Goal: Use online tool/utility: Use online tool/utility

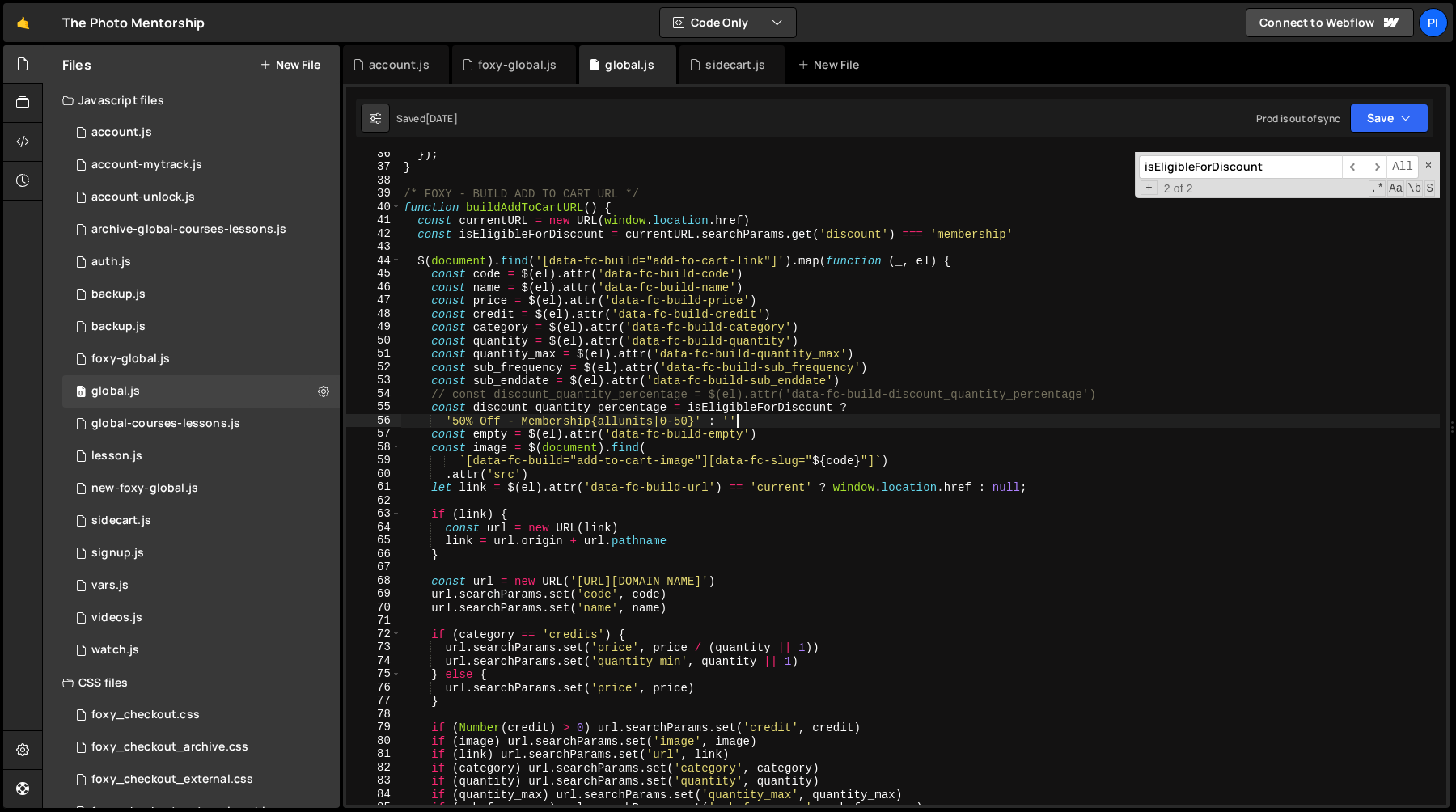
scroll to position [1527, 0]
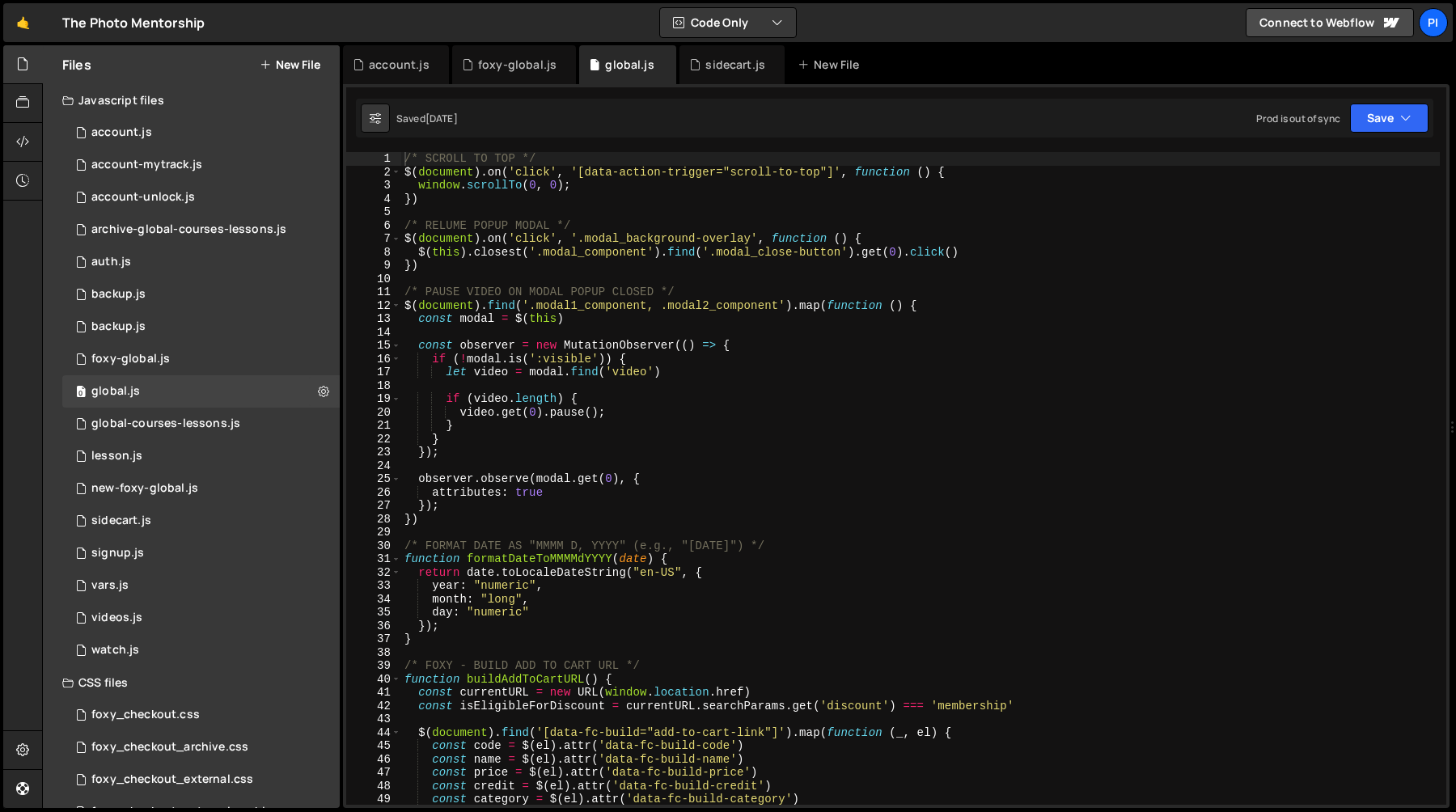
click at [477, 457] on div "/* SCROLL TO TOP */ $ ( document ) . on ( 'click' , '[data-action-trigger="scro…" at bounding box center [920, 492] width 1039 height 679
click at [551, 416] on div "/* SCROLL TO TOP */ $ ( document ) . on ( 'click' , '[data-action-trigger="scro…" at bounding box center [920, 492] width 1039 height 679
click at [562, 342] on div "/* SCROLL TO TOP */ $ ( document ) . on ( 'click' , '[data-action-trigger="scro…" at bounding box center [920, 492] width 1039 height 679
type textarea "const observer = new MutationObserver(() => {"
click at [583, 329] on div "/* SCROLL TO TOP */ $ ( document ) . on ( 'click' , '[data-action-trigger="scro…" at bounding box center [920, 492] width 1039 height 679
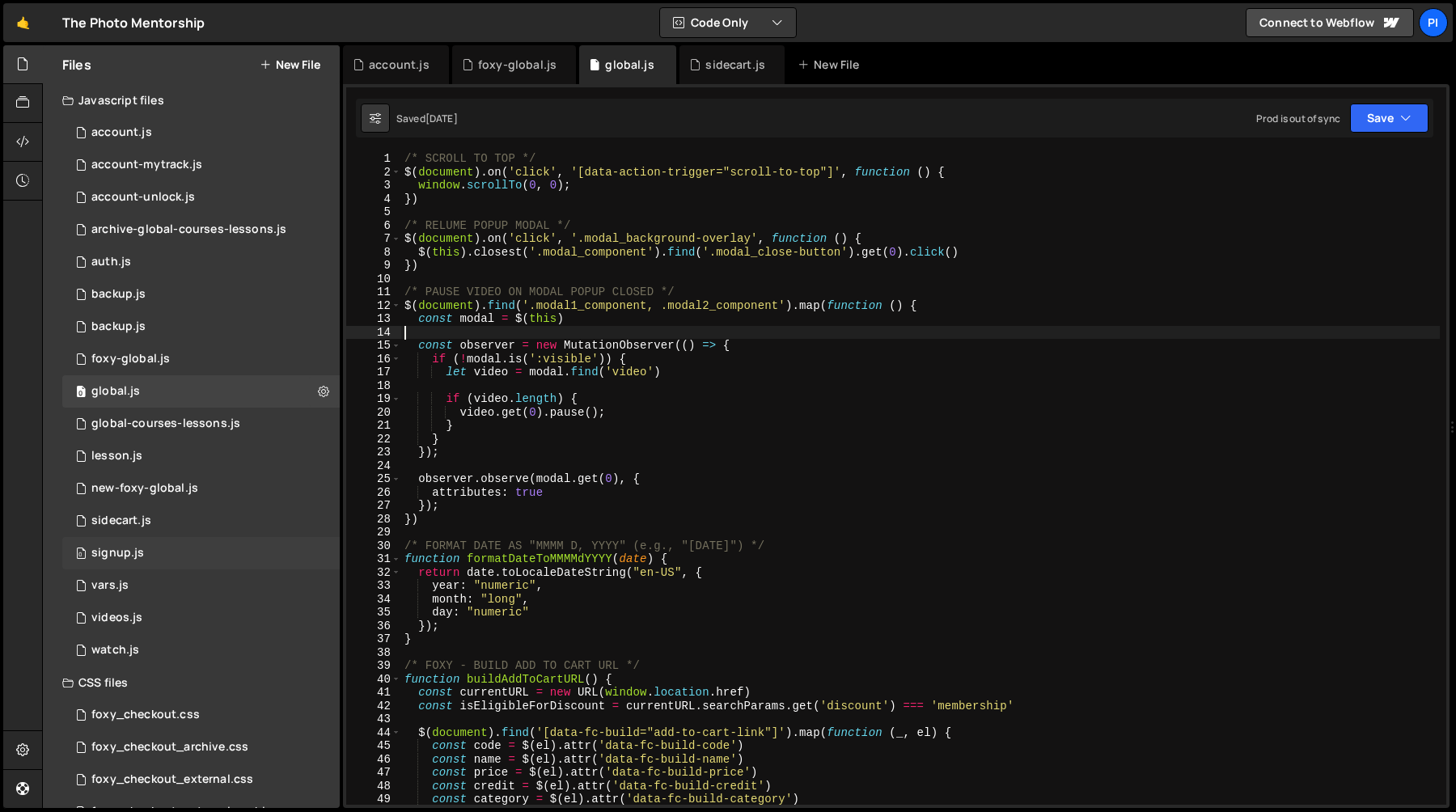
click at [205, 548] on div "0 signup.js 0" at bounding box center [201, 553] width 277 height 32
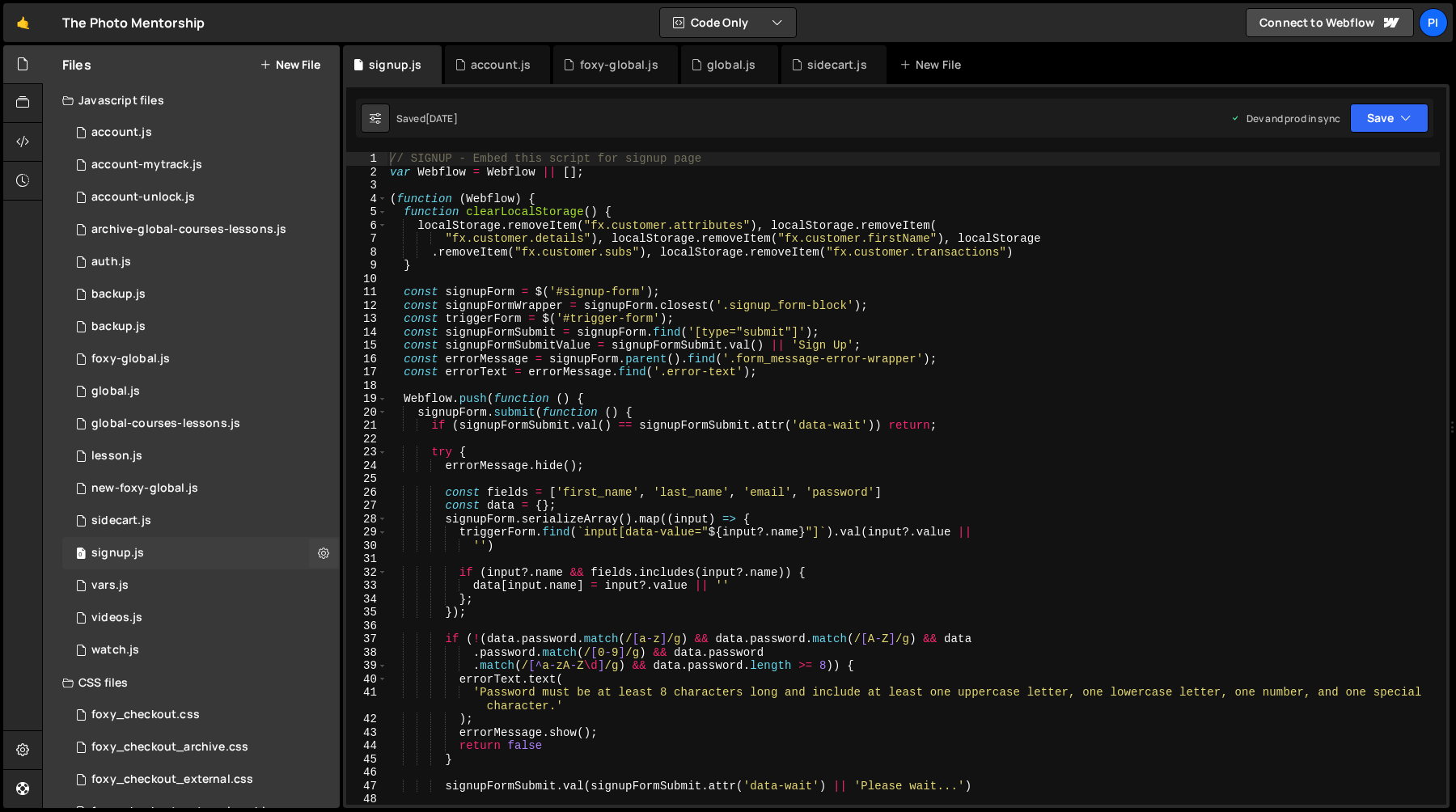
click at [188, 537] on div "0 signup.js 0" at bounding box center [201, 553] width 277 height 32
click at [188, 529] on div "0 sidecart.js 0" at bounding box center [201, 520] width 277 height 32
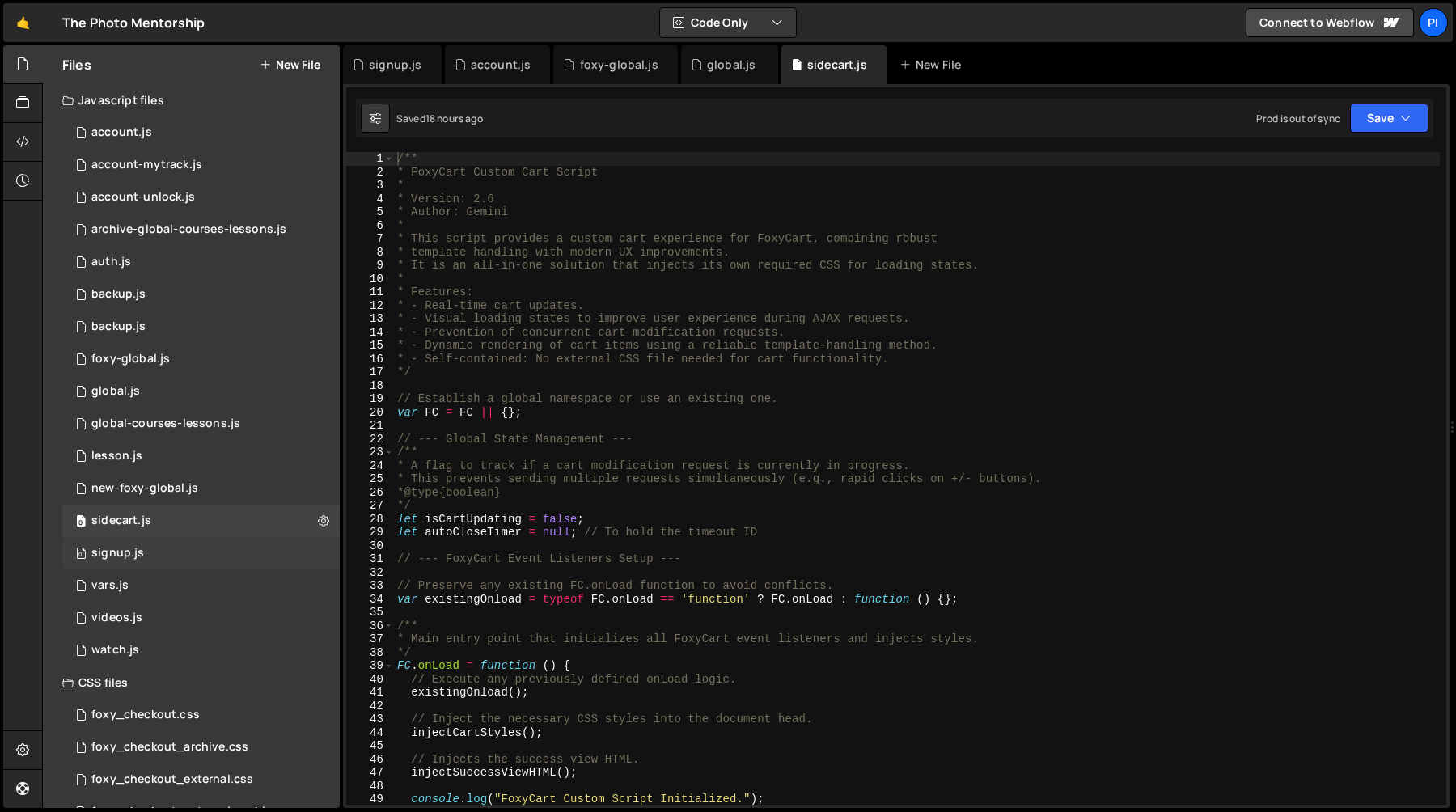
click at [183, 553] on div "0 signup.js 0" at bounding box center [201, 553] width 277 height 32
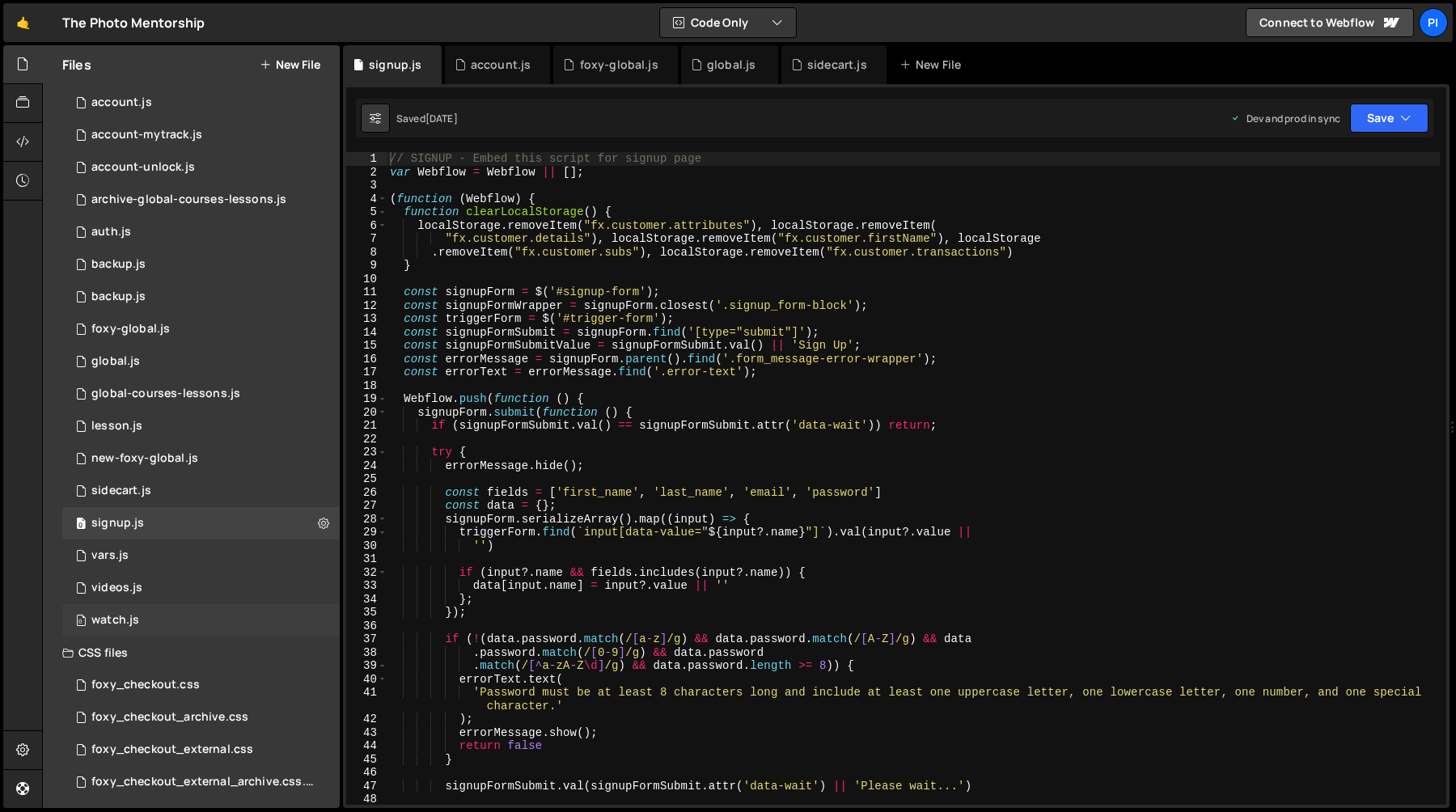
scroll to position [68, 0]
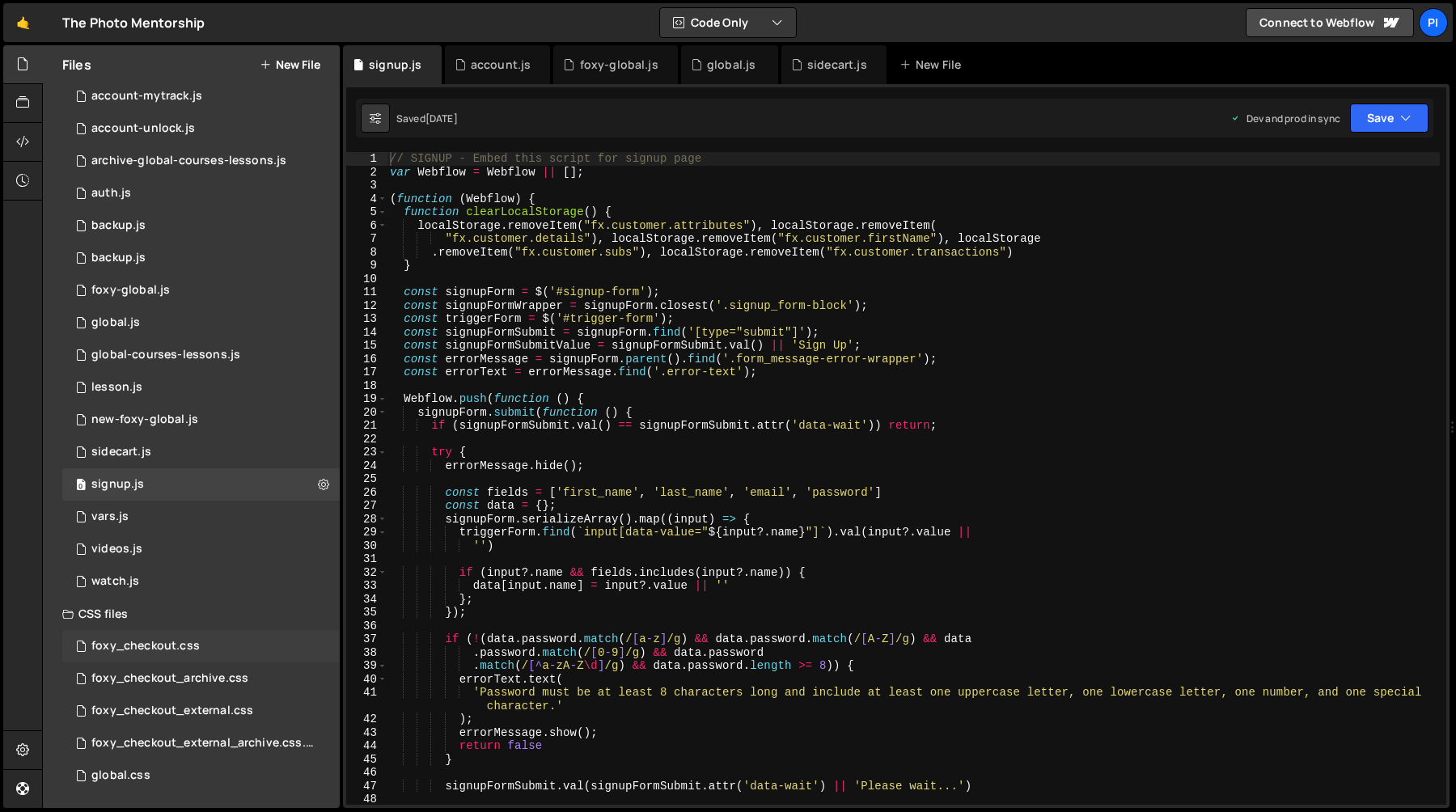
click at [202, 648] on div "foxy_checkout.css 0" at bounding box center [201, 646] width 277 height 32
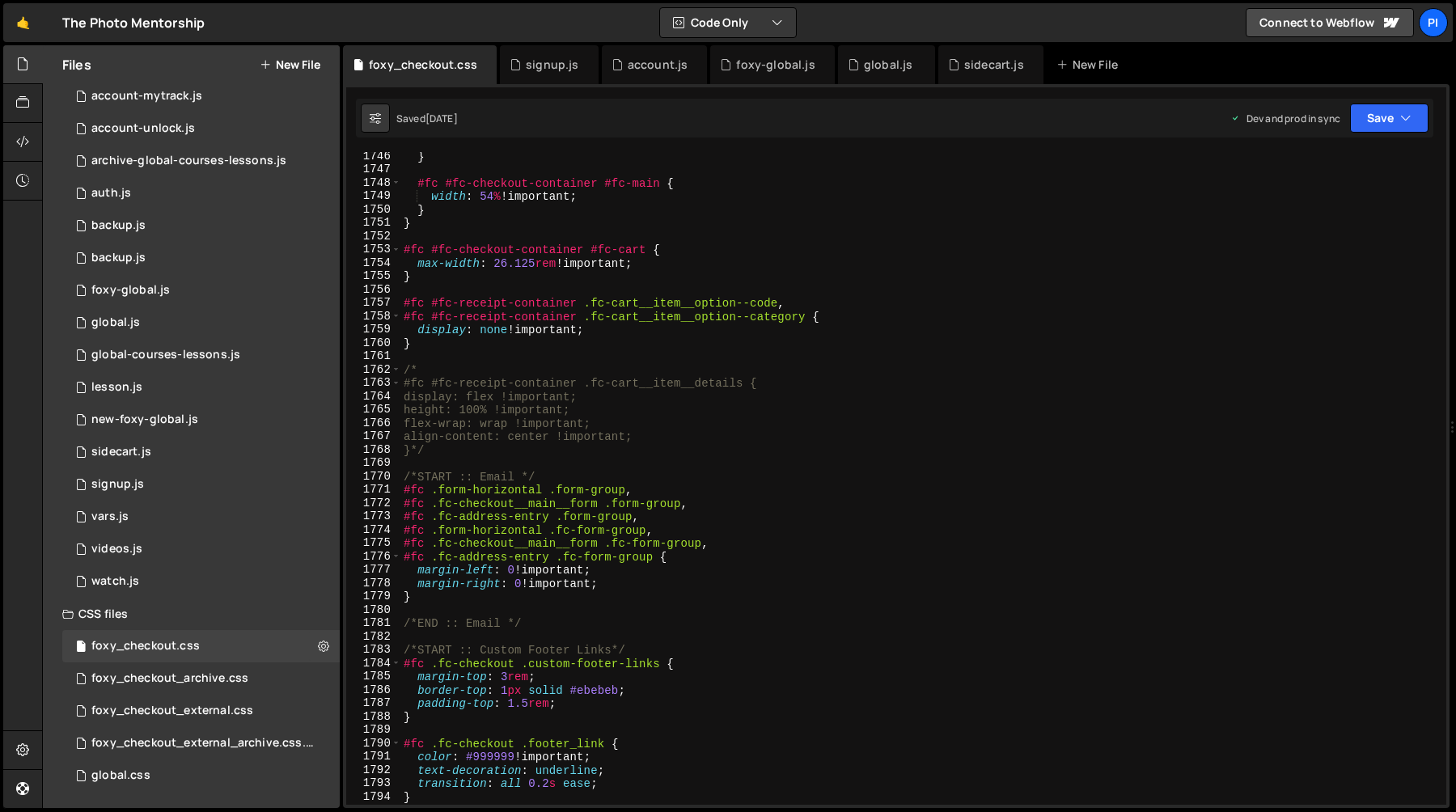
scroll to position [23903, 0]
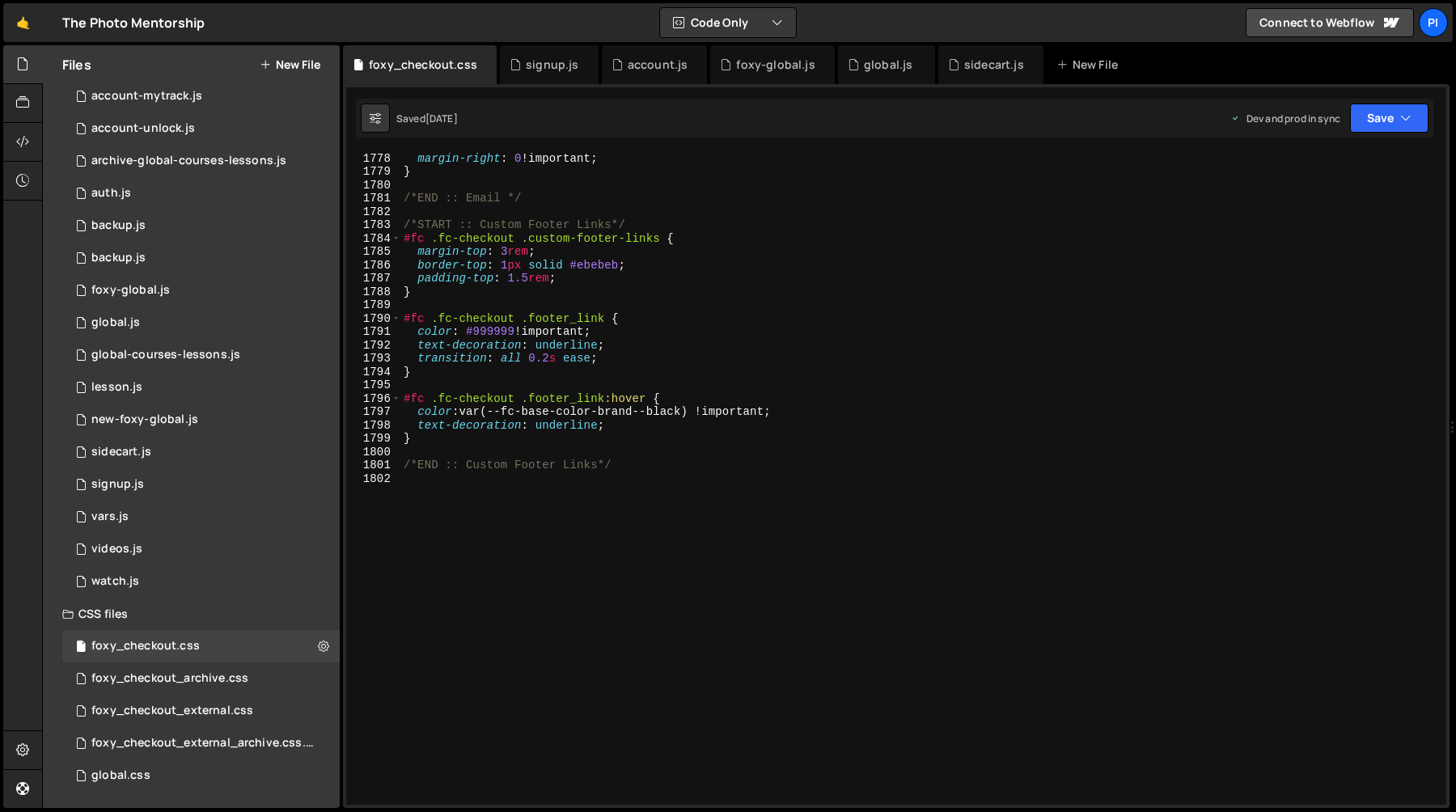
click at [793, 569] on div "margin-right : 0 !important ; } /*END :: Email */ /*START :: Custom Footer Link…" at bounding box center [920, 491] width 1039 height 679
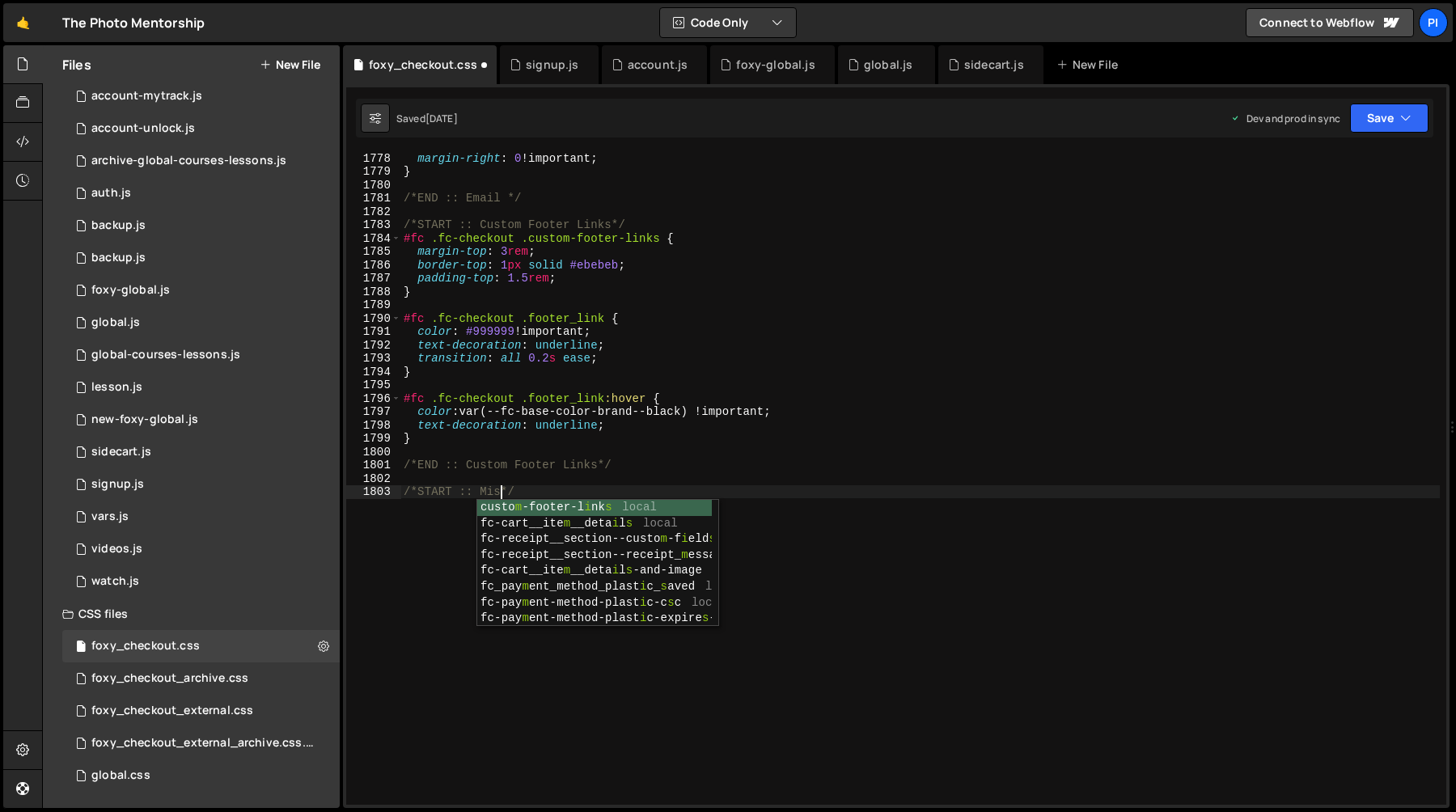
scroll to position [0, 7]
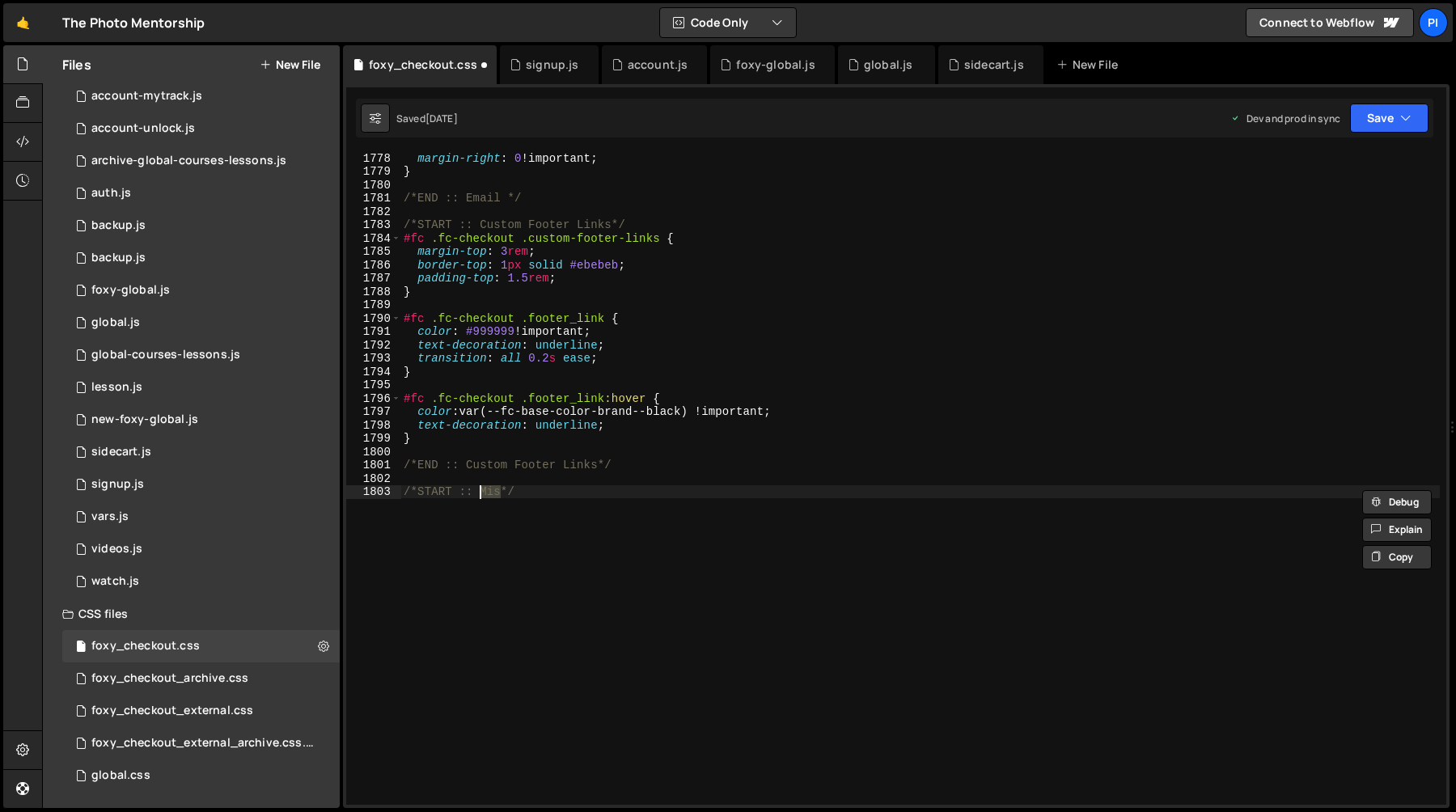
paste textarea "miscellaneou"
type textarea "/*START :: Miscellaneous*/"
paste textarea "/*START :: Miscellaneous*/"
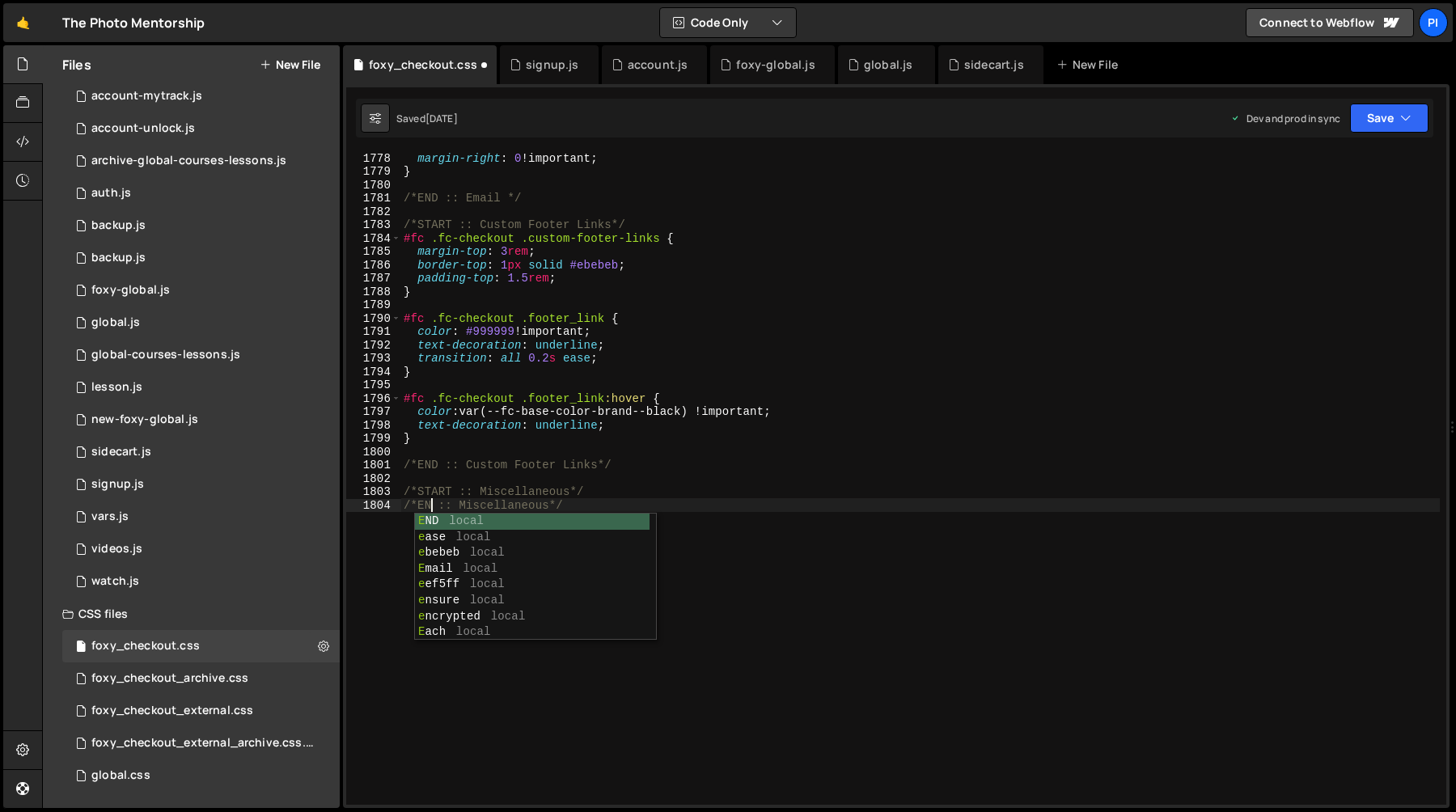
scroll to position [0, 2]
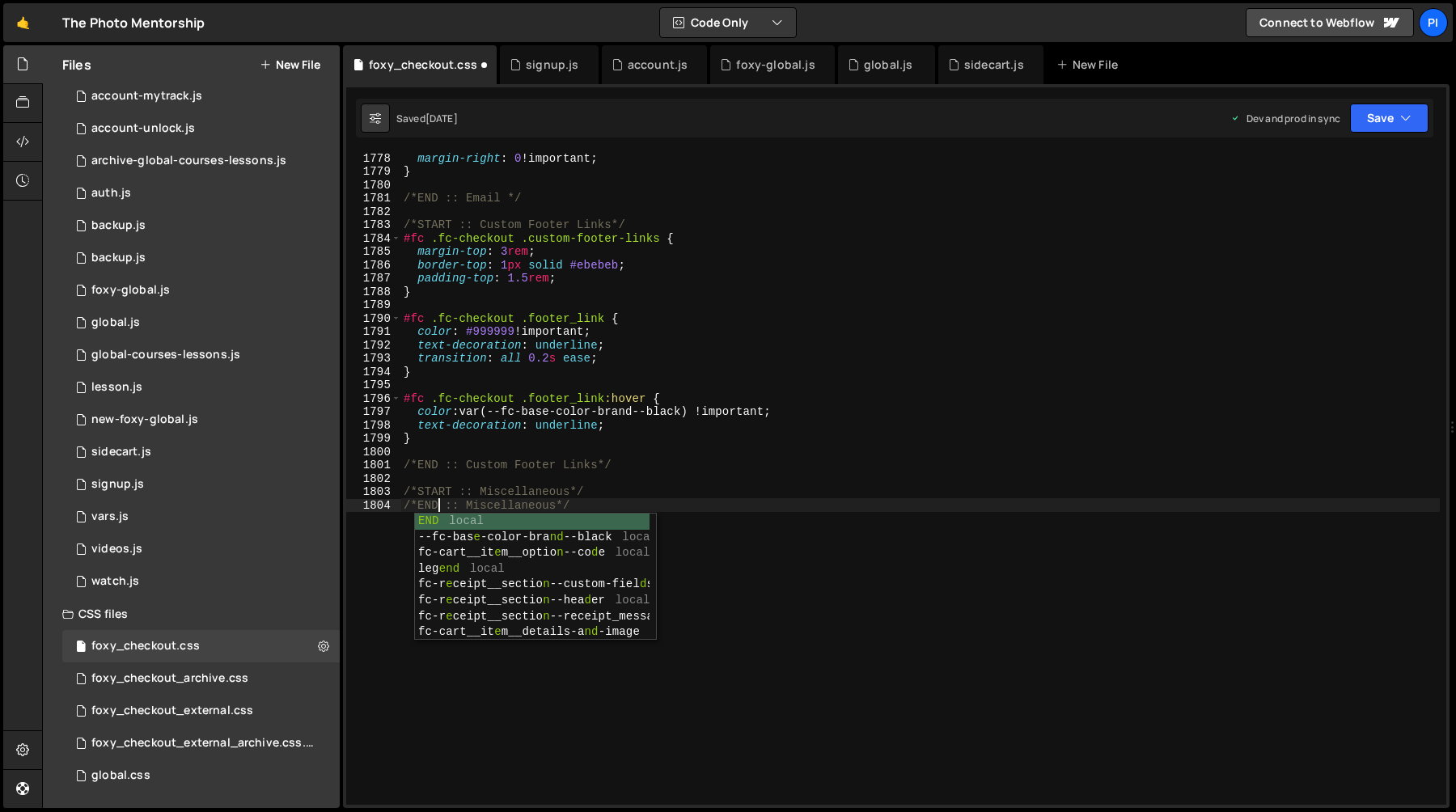
click at [624, 500] on div "margin-right : 0 !important ; } /*END :: Email */ /*START :: Custom Footer Link…" at bounding box center [920, 491] width 1039 height 679
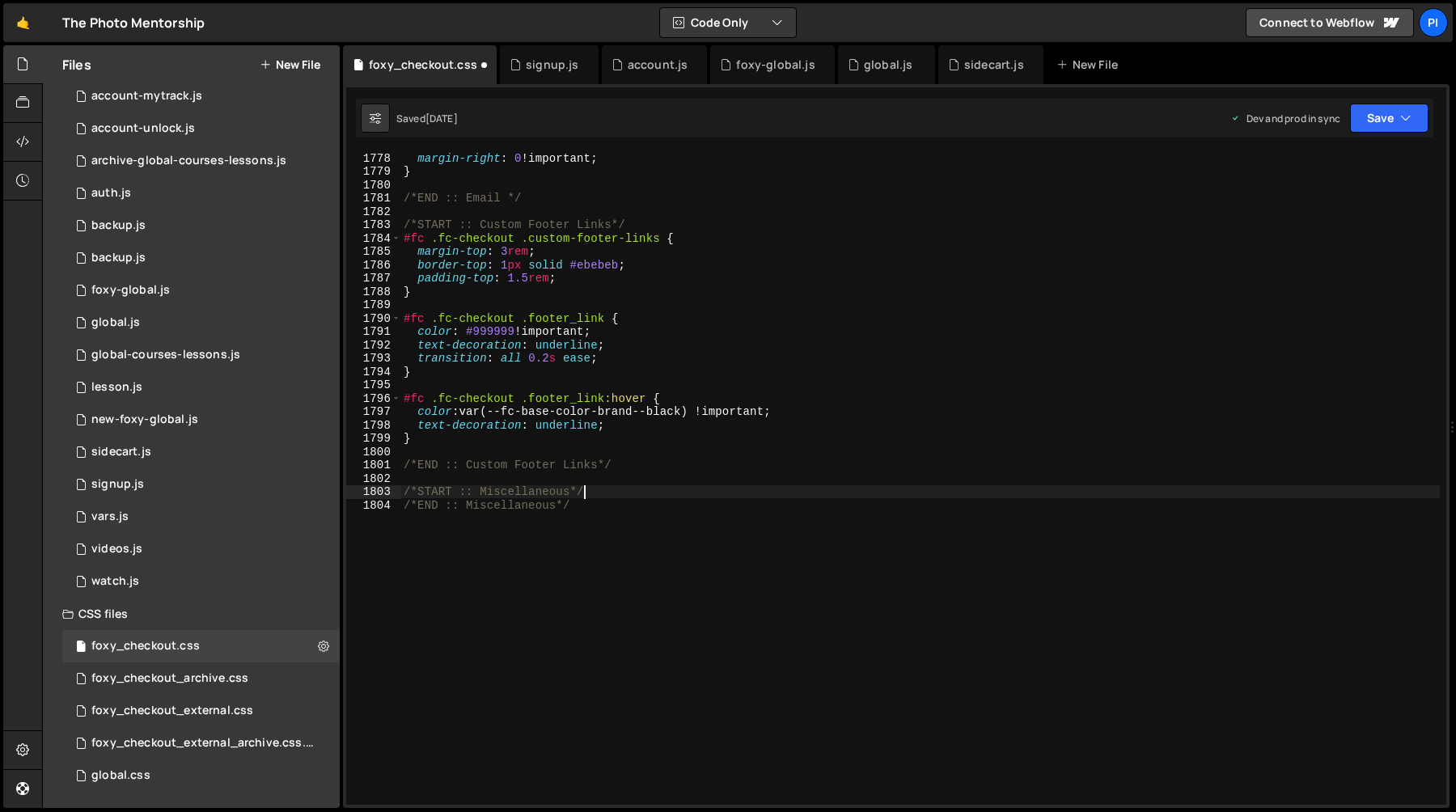
click at [624, 493] on div "margin-right : 0 !important ; } /*END :: Email */ /*START :: Custom Footer Link…" at bounding box center [920, 491] width 1039 height 679
type textarea "/*START :: Miscellaneous*/"
paste textarea "fc-checkout__additional-field--save-account"
paste textarea "data-fc-id="account-creation-label""
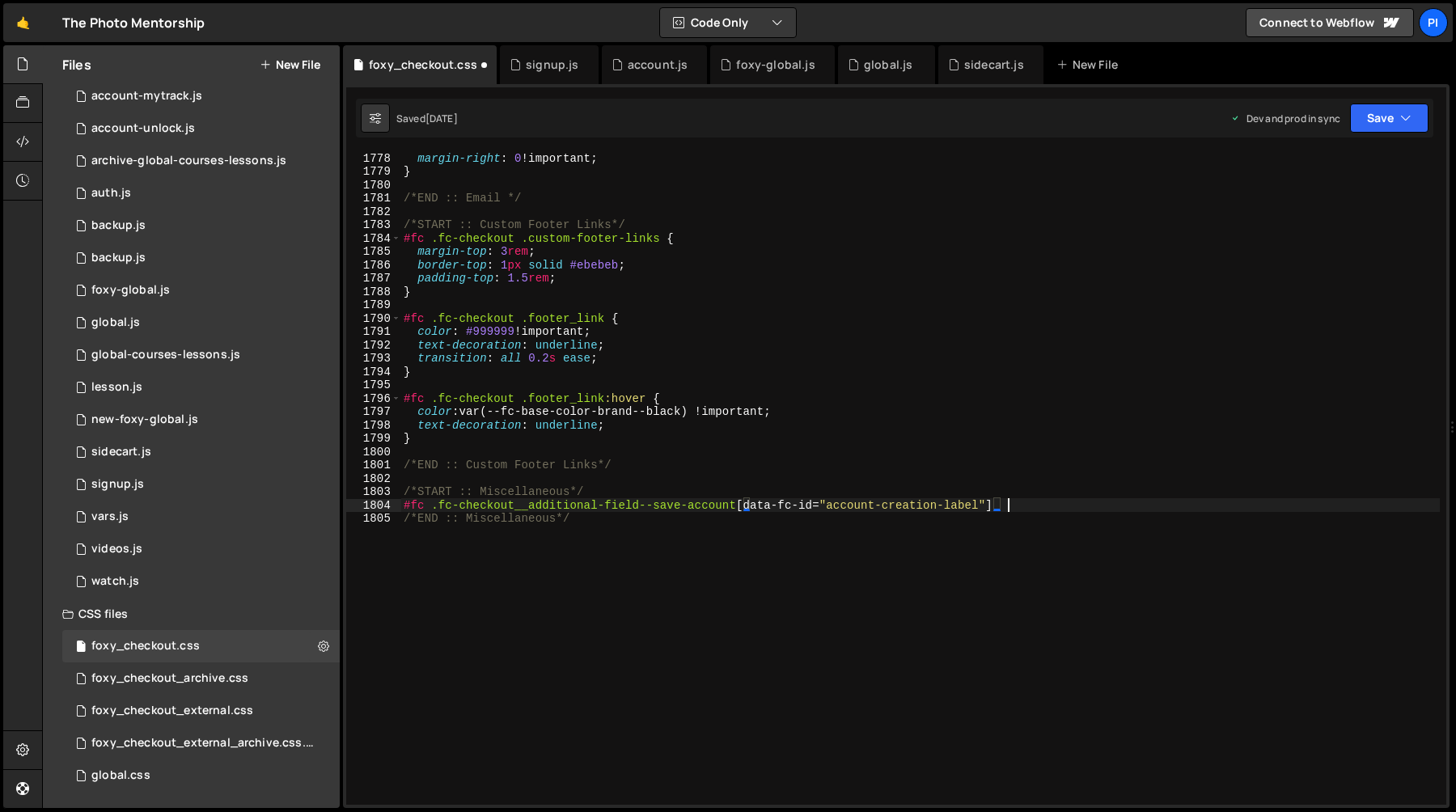
type textarea "#fc .fc-checkout__additional-field--save-account [data-fc-id="account-creation-…"
paste textarea "white-space: nowrap;"
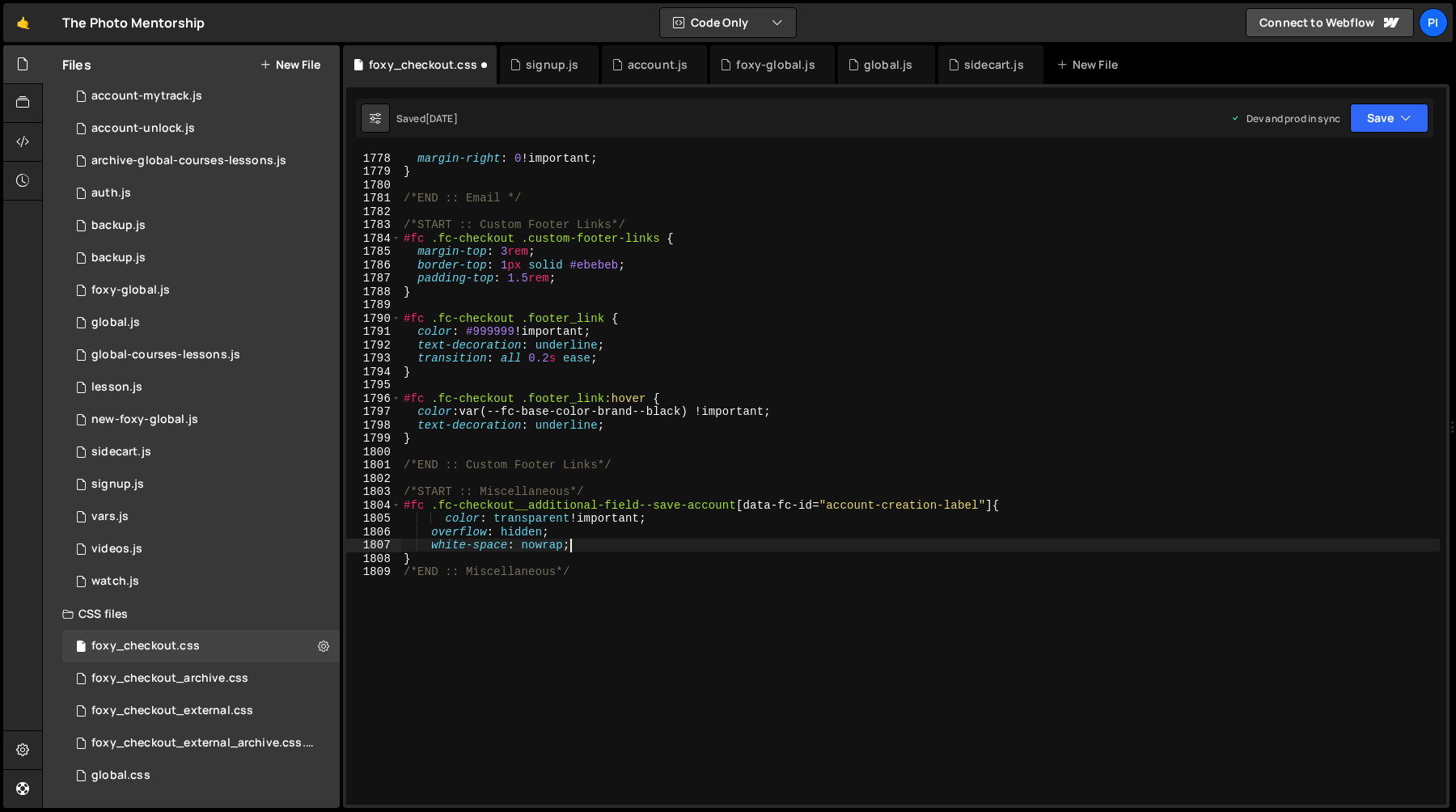
click at [544, 535] on div "margin-right : 0 !important ; } /*END :: Email */ /*START :: Custom Footer Link…" at bounding box center [920, 491] width 1039 height 679
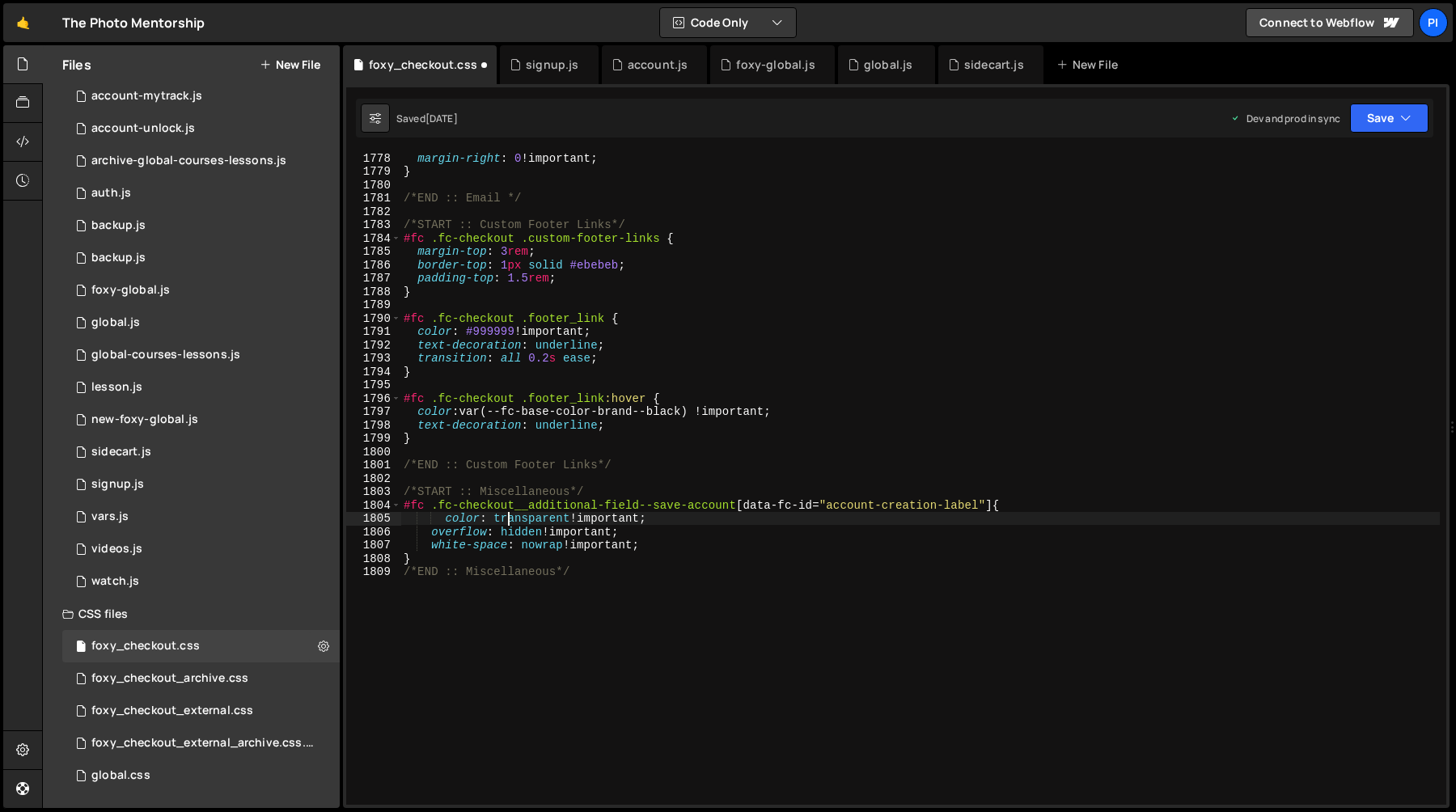
click at [510, 523] on div "margin-right : 0 !important ; } /*END :: Email */ /*START :: Custom Footer Link…" at bounding box center [920, 491] width 1039 height 679
click at [515, 542] on div "margin-right : 0 !important ; } /*END :: Email */ /*START :: Custom Footer Link…" at bounding box center [920, 491] width 1039 height 679
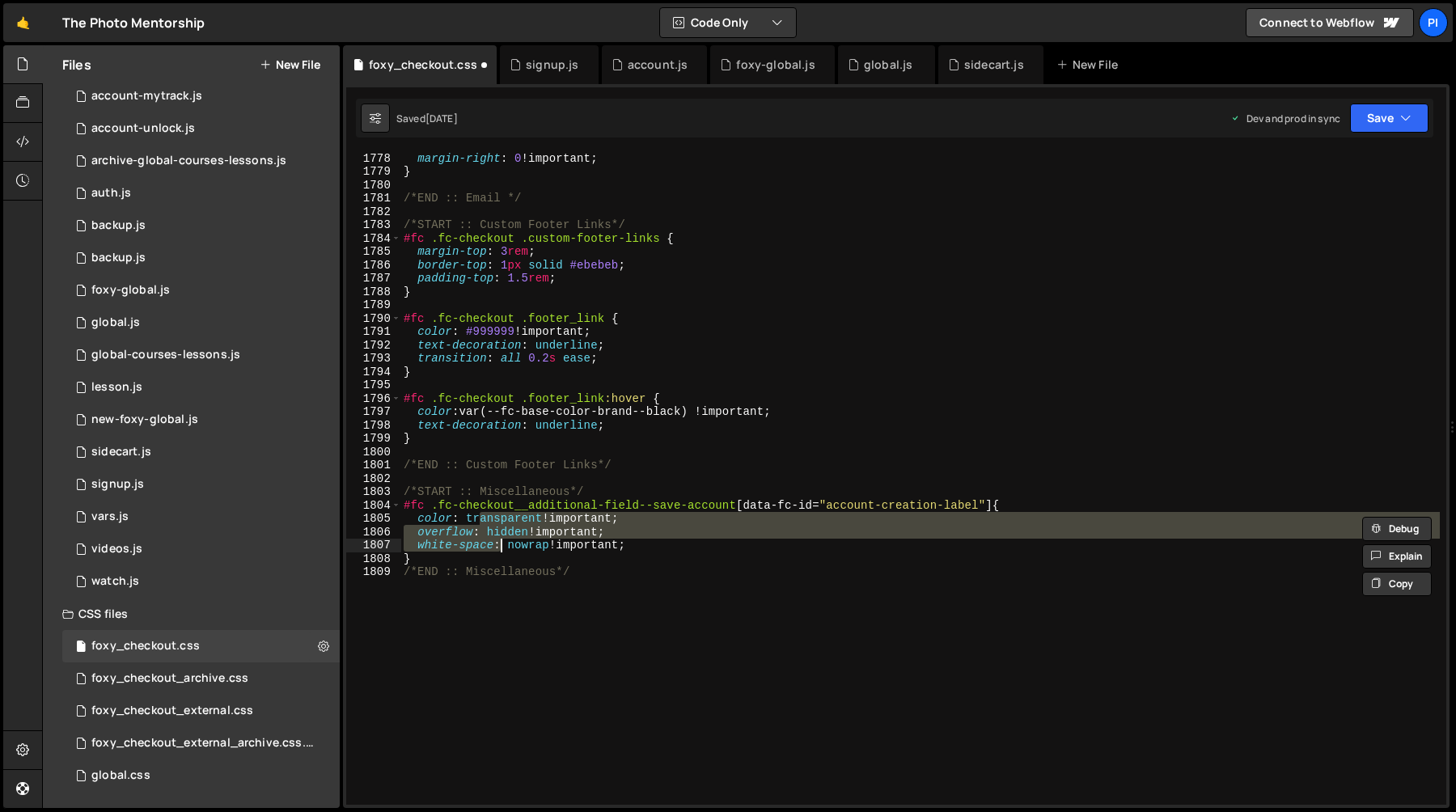
click at [518, 555] on div "margin-right : 0 !important ; } /*END :: Email */ /*START :: Custom Footer Link…" at bounding box center [920, 491] width 1039 height 679
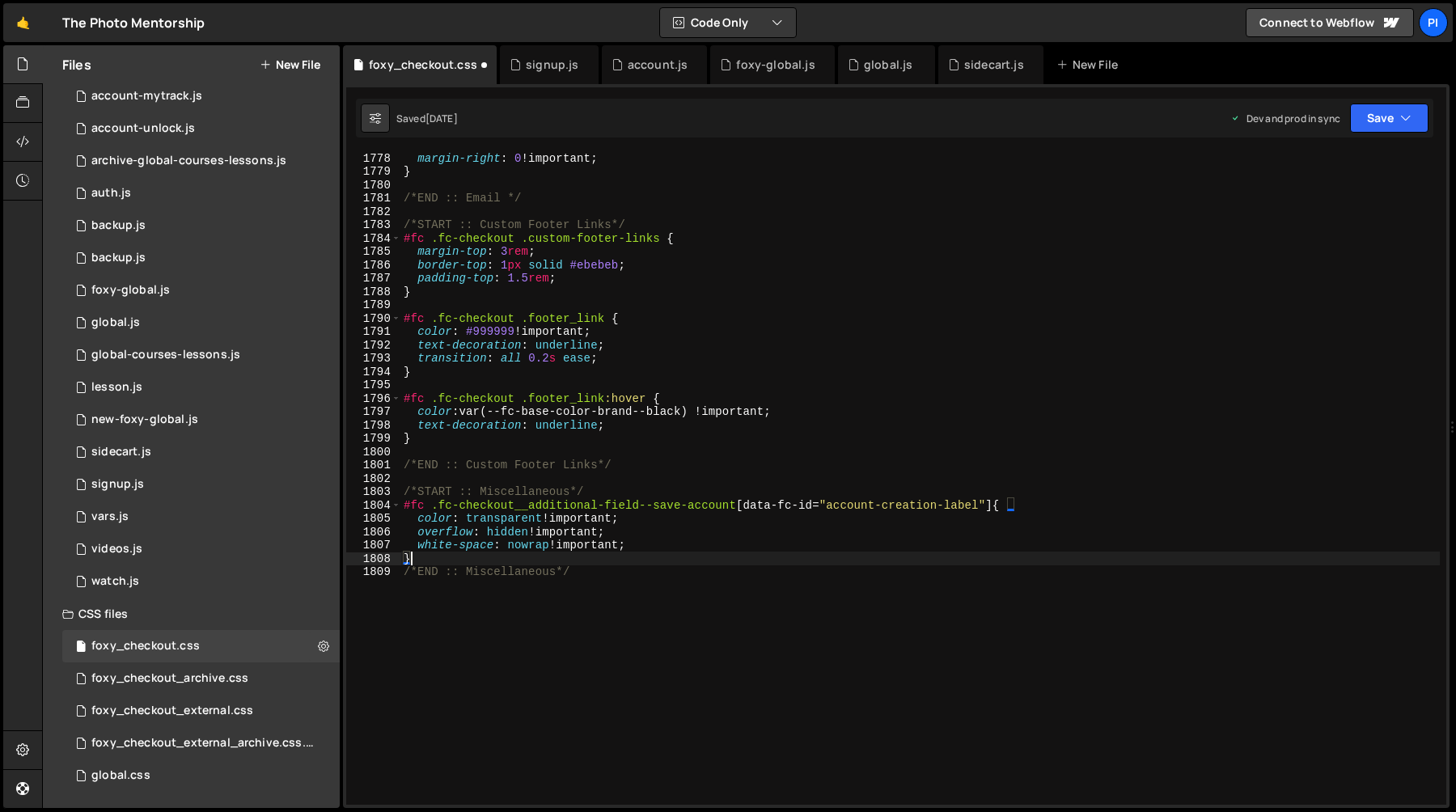
click at [402, 504] on div "margin-right : 0 !important ; } /*END :: Email */ /*START :: Custom Footer Link…" at bounding box center [920, 491] width 1039 height 679
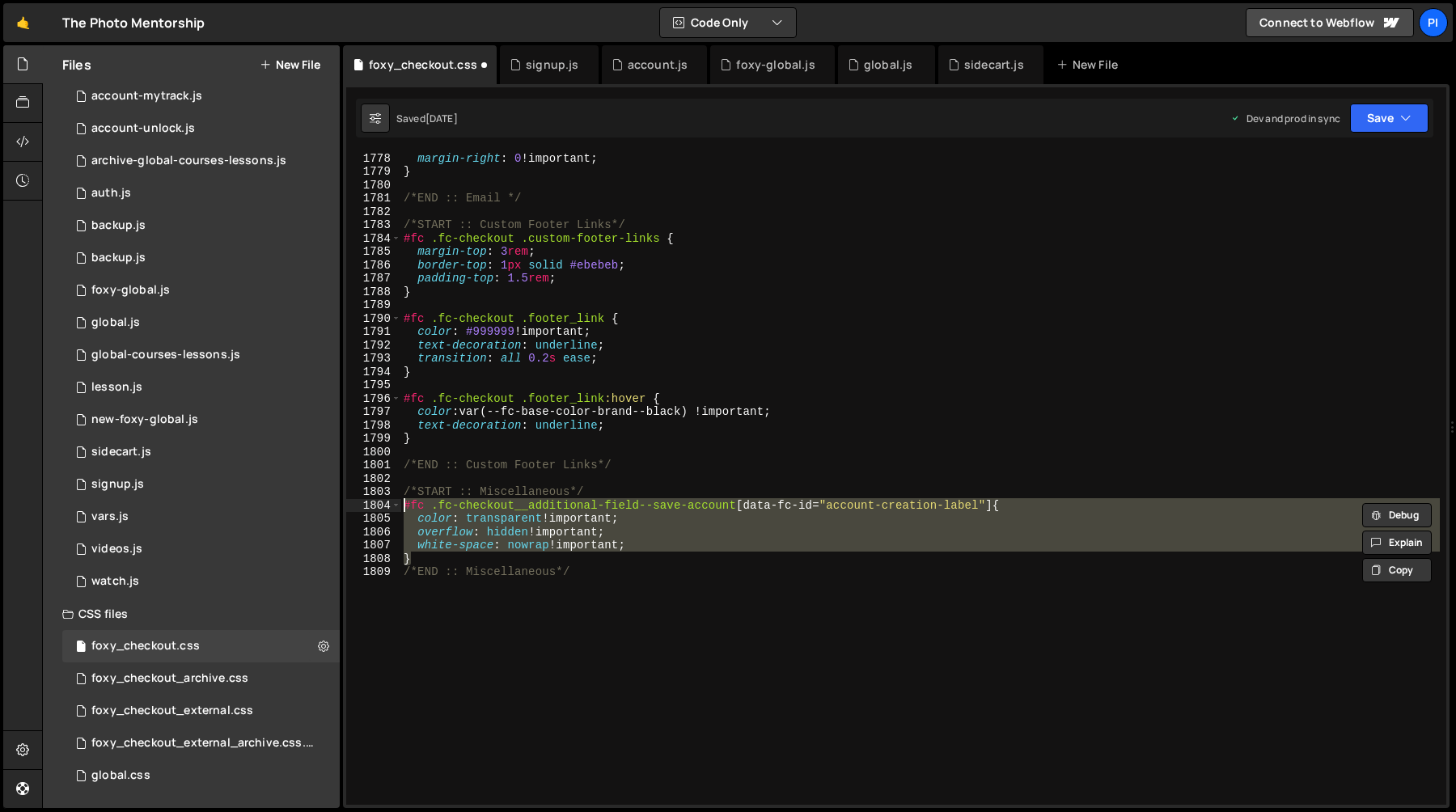
click at [423, 558] on div "margin-right : 0 !important ; } /*END :: Email */ /*START :: Custom Footer Link…" at bounding box center [920, 478] width 1039 height 652
type textarea "}"
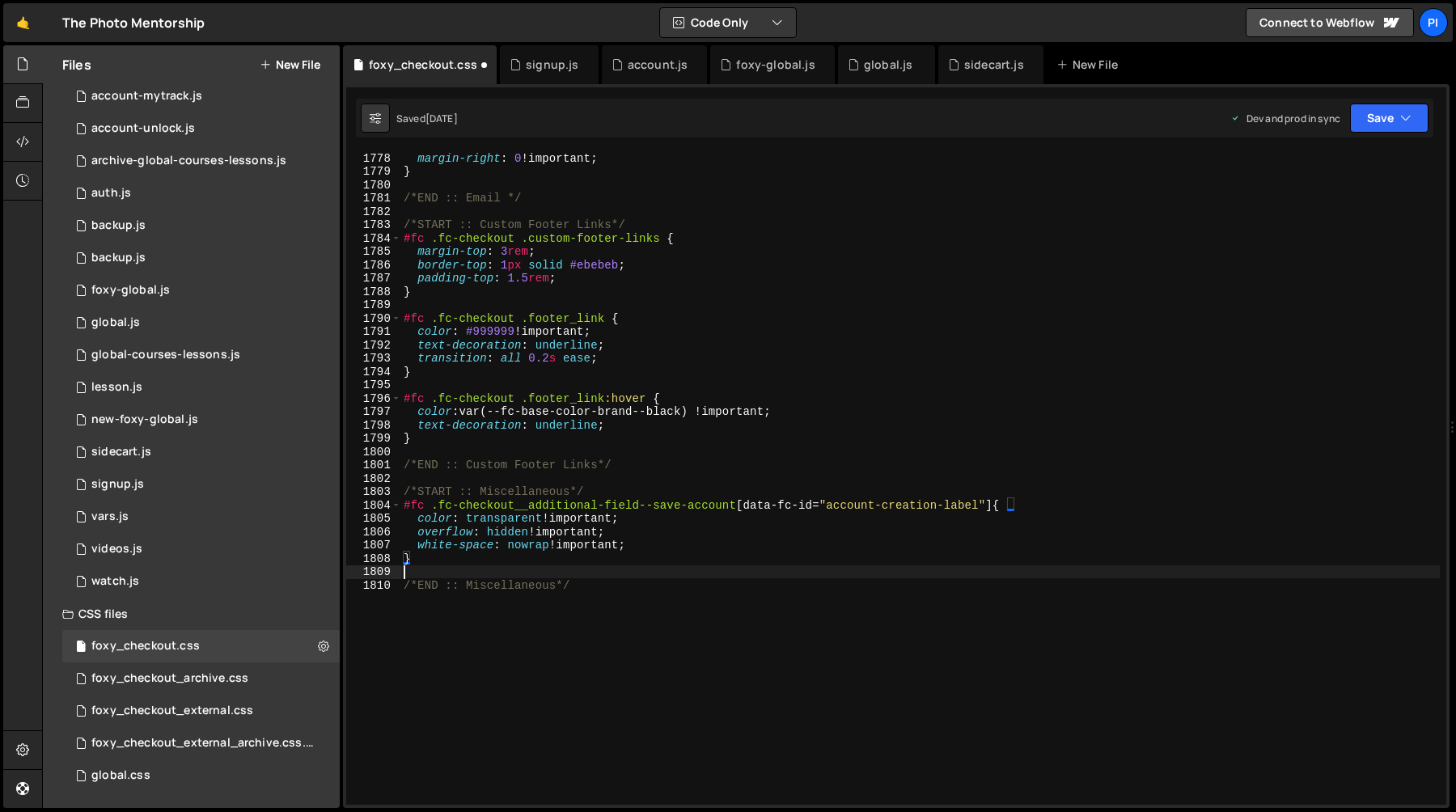
paste textarea "}"
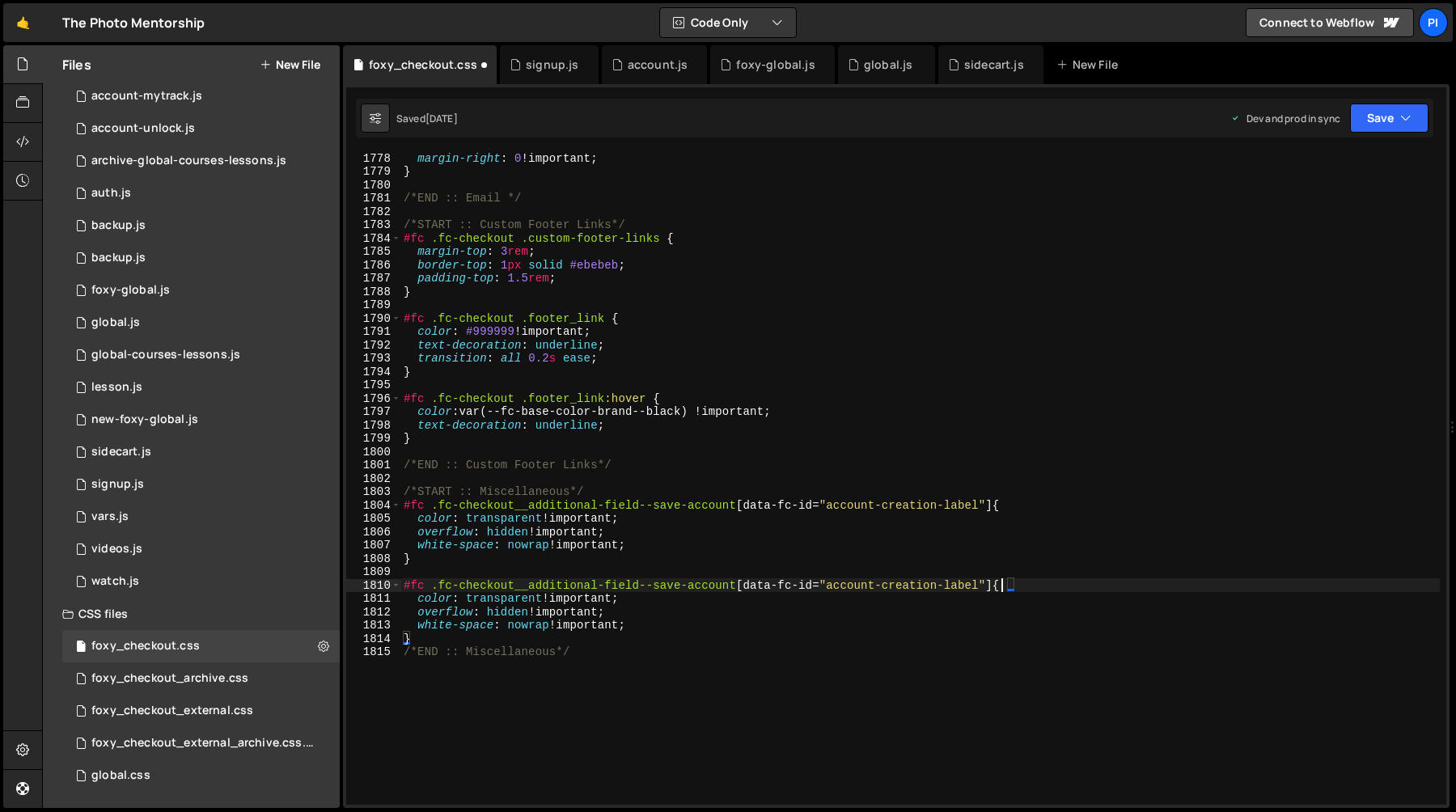
click at [998, 587] on div "margin-right : 0 !important ; } /*END :: Email */ /*START :: Custom Footer Link…" at bounding box center [920, 491] width 1039 height 679
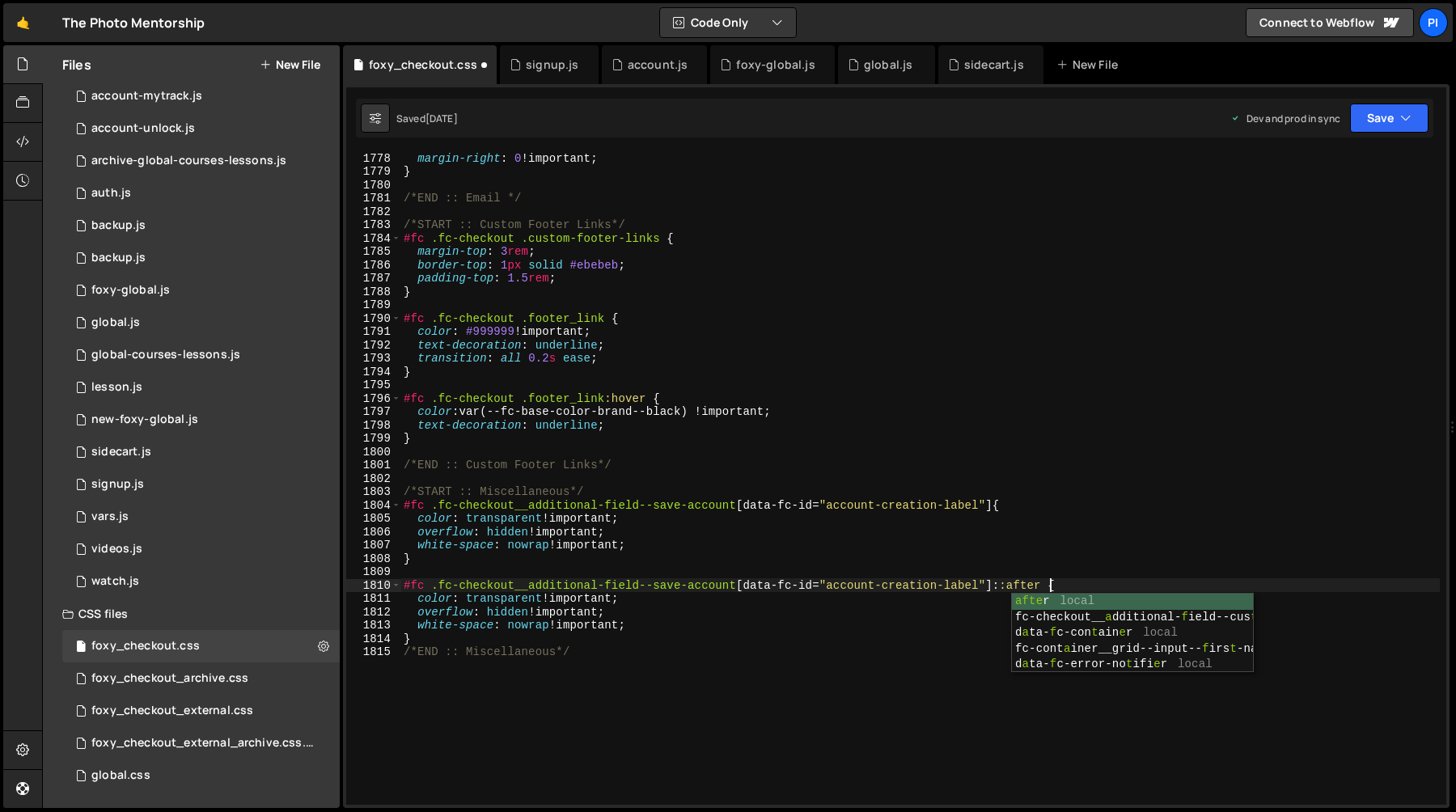
scroll to position [0, 45]
click at [653, 635] on div "margin-right : 0 !important ; } /*END :: Email */ /*START :: Custom Footer Link…" at bounding box center [920, 491] width 1039 height 679
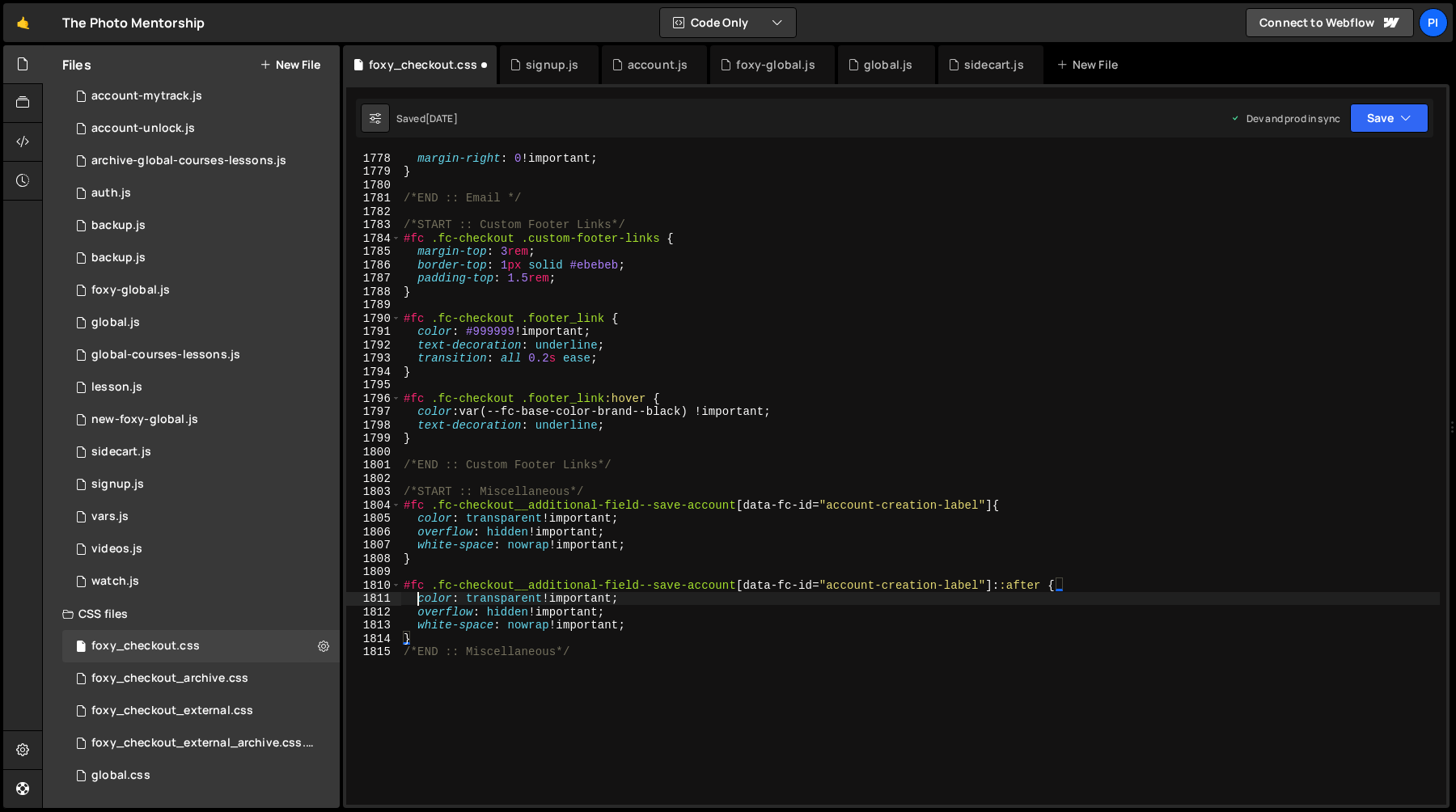
click at [417, 600] on div "margin-right : 0 !important ; } /*END :: Email */ /*START :: Custom Footer Link…" at bounding box center [920, 491] width 1039 height 679
click at [676, 624] on div "margin-right : 0 !important ; } /*END :: Email */ /*START :: Custom Footer Link…" at bounding box center [920, 491] width 1039 height 679
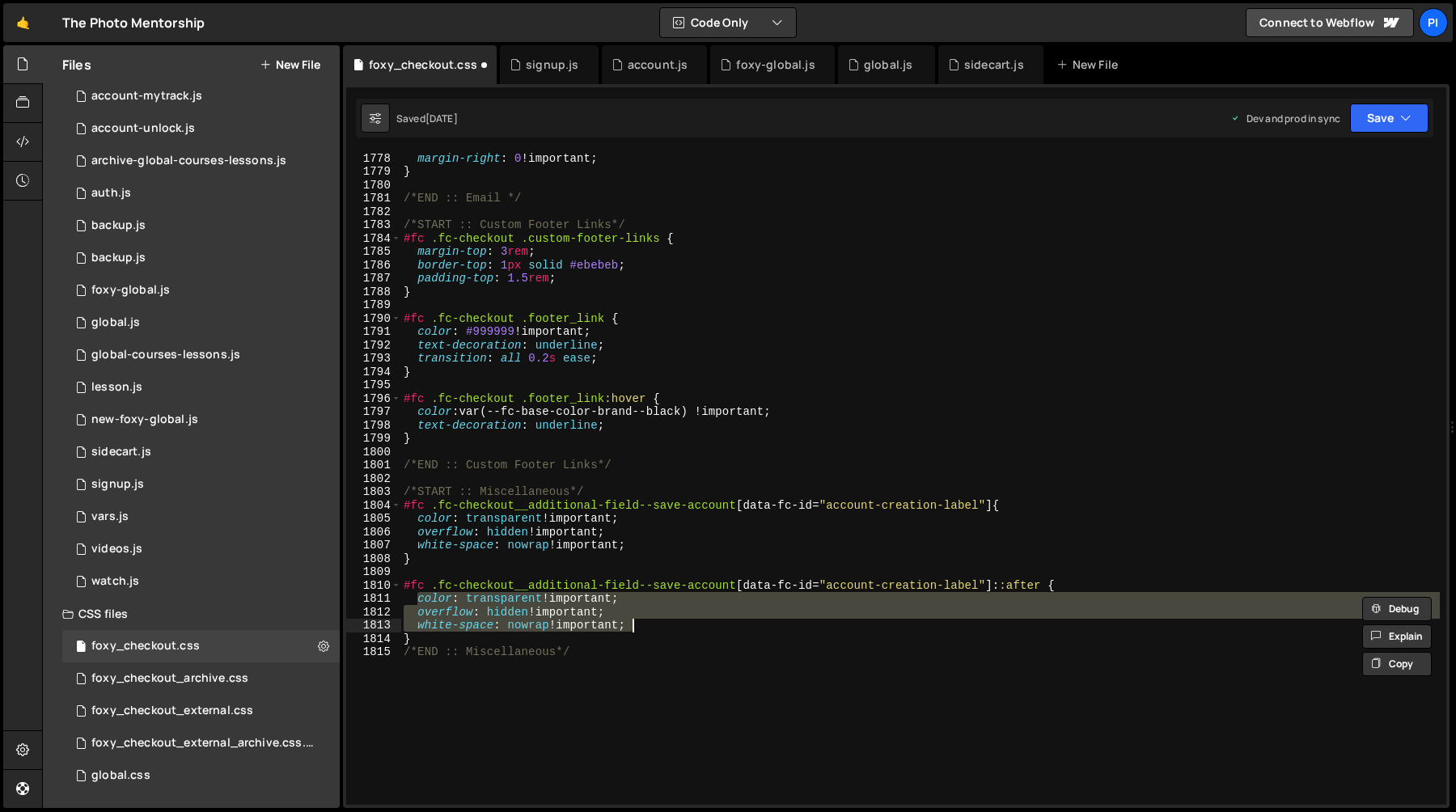
paste textarea "var(--fc-base-color-brand--black)"
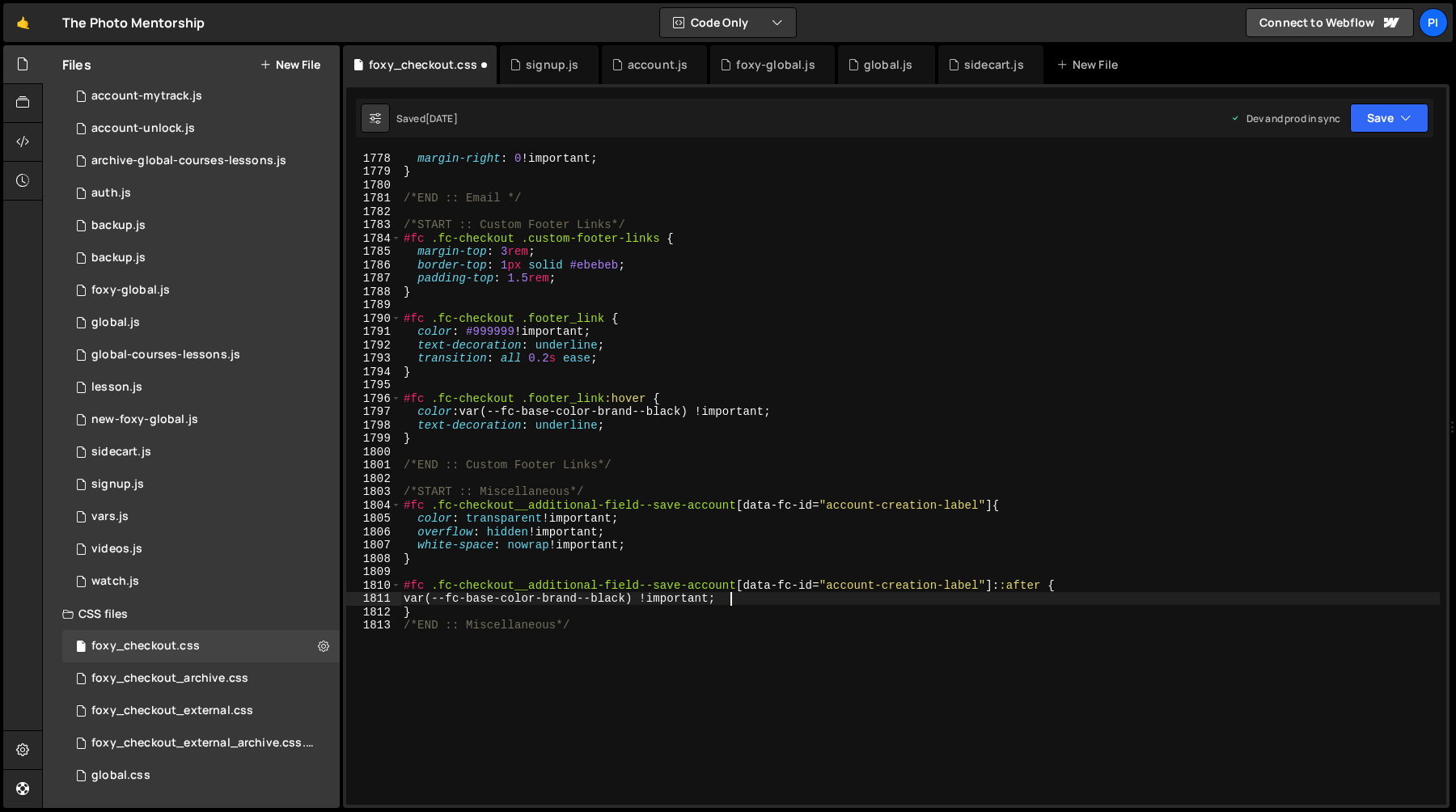
click at [416, 604] on div "margin-right : 0 !important ; } /*END :: Email */ /*START :: Custom Footer Link…" at bounding box center [920, 491] width 1039 height 679
click at [1086, 587] on div "margin-right : 0 !important ; } /*END :: Email */ /*START :: Custom Footer Link…" at bounding box center [920, 491] width 1039 height 679
type textarea "#fc .fc-checkout__additional-field--save-account [data-fc-id="account-creation-…"
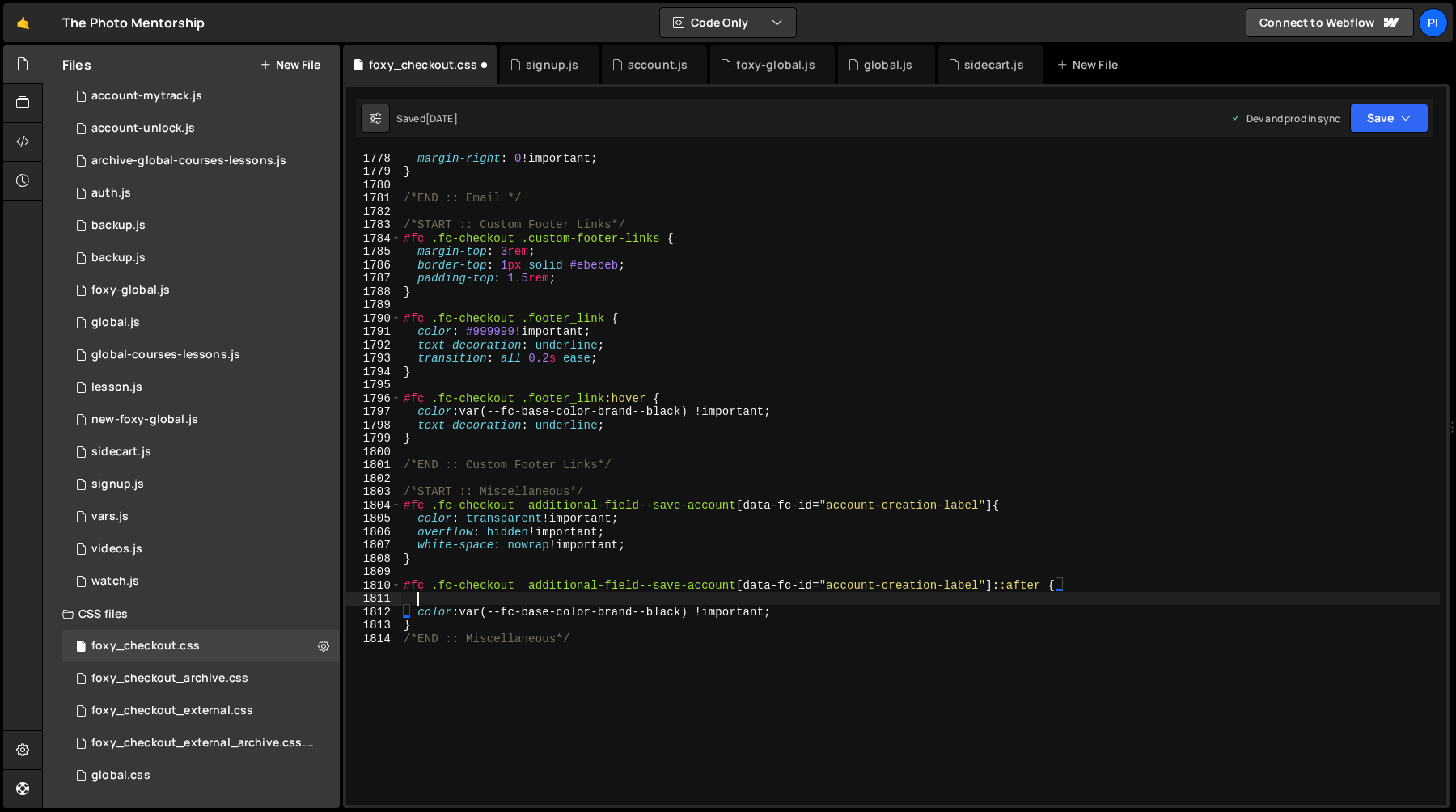
paste textarea "left: 0;"
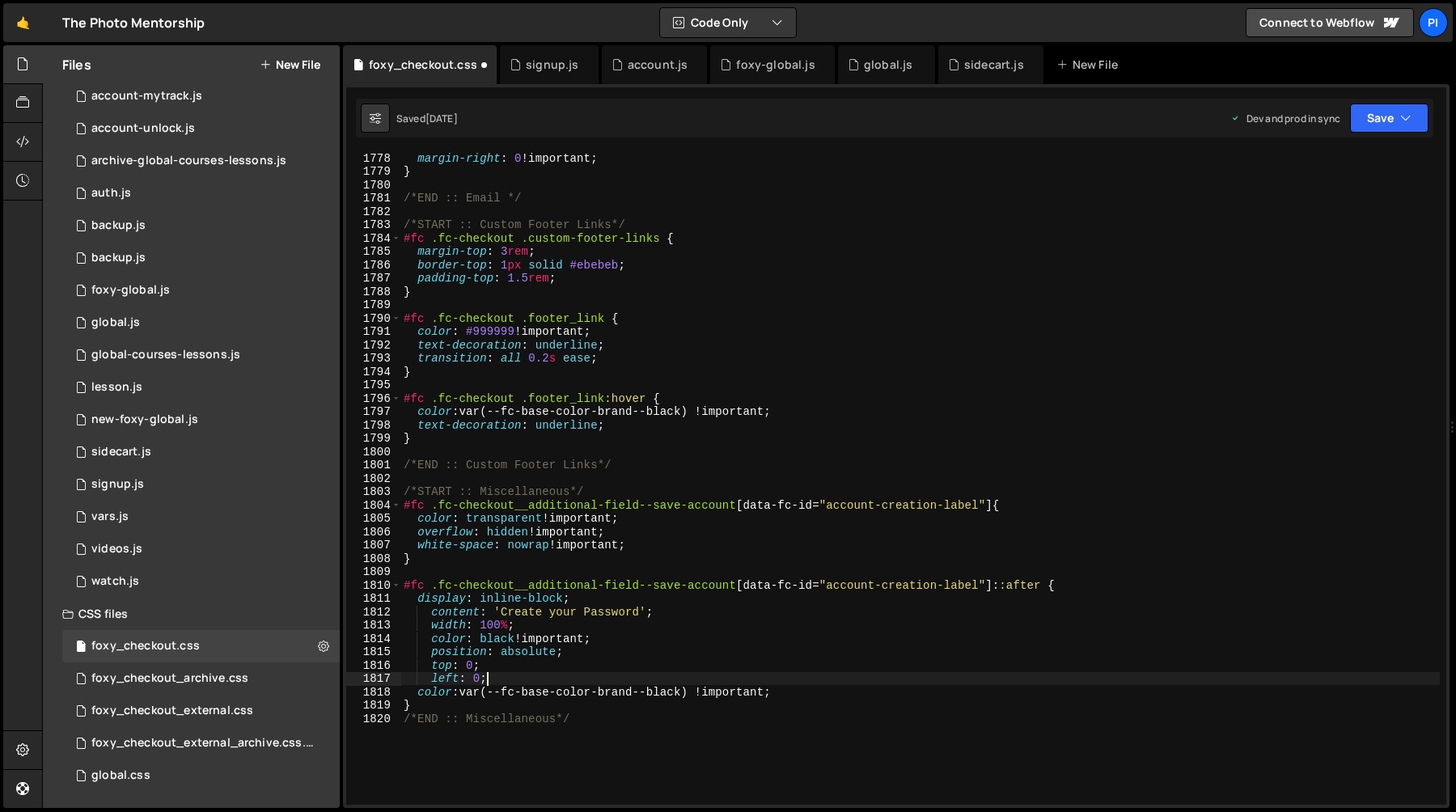
click at [586, 597] on div "margin-right : 0 !important ; } /*END :: Email */ /*START :: Custom Footer Link…" at bounding box center [920, 491] width 1039 height 679
type textarea "display: block;"
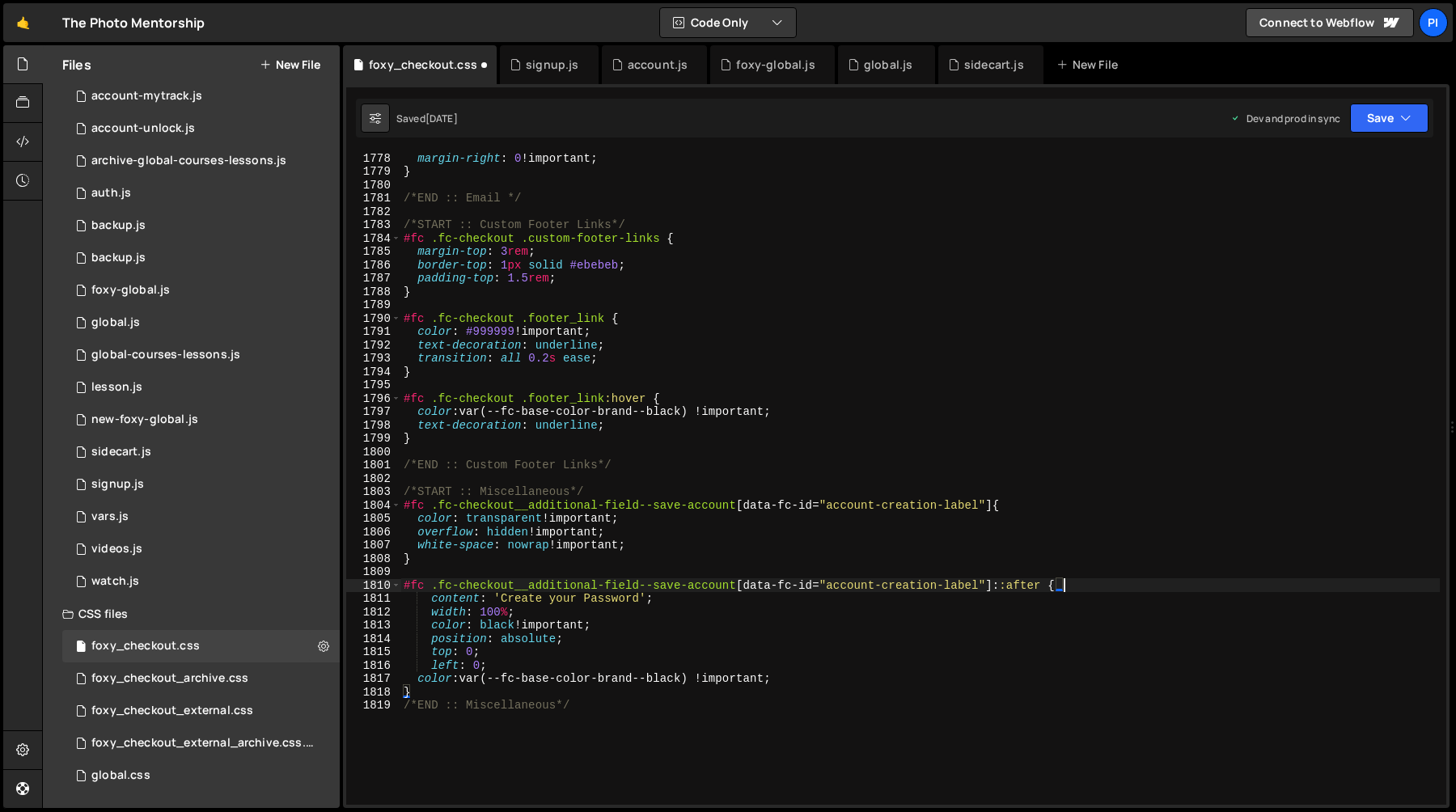
type textarea "content: 'Create your Password';"
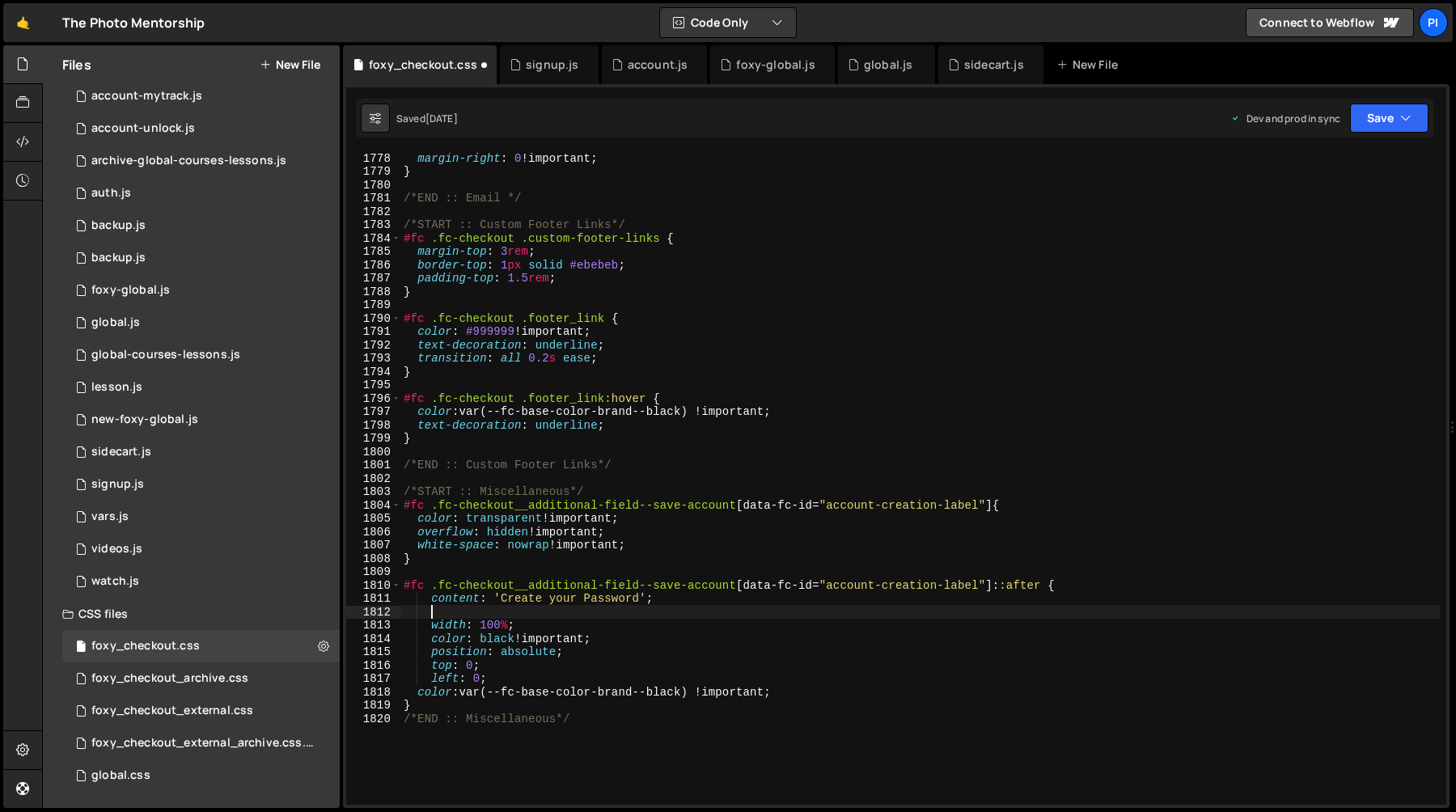
scroll to position [0, 1]
paste textarea "display: block;"
click at [602, 640] on div "margin-right : 0 !important ; } /*END :: Email */ /*START :: Custom Footer Link…" at bounding box center [920, 491] width 1039 height 679
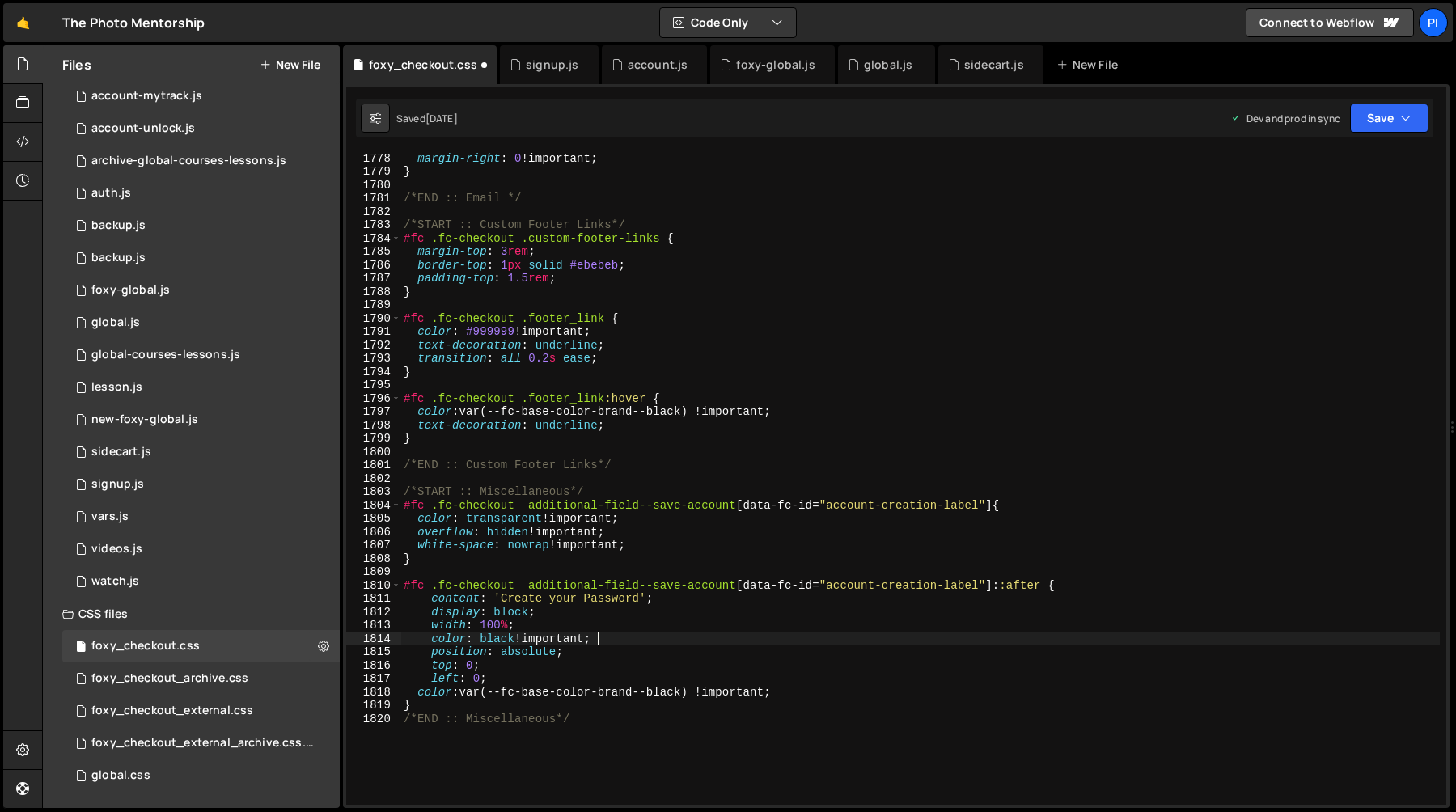
click at [596, 628] on div "margin-right : 0 !important ; } /*END :: Email */ /*START :: Custom Footer Link…" at bounding box center [920, 491] width 1039 height 679
click at [539, 666] on div "margin-right : 0 !important ; } /*END :: Email */ /*START :: Custom Footer Link…" at bounding box center [920, 491] width 1039 height 679
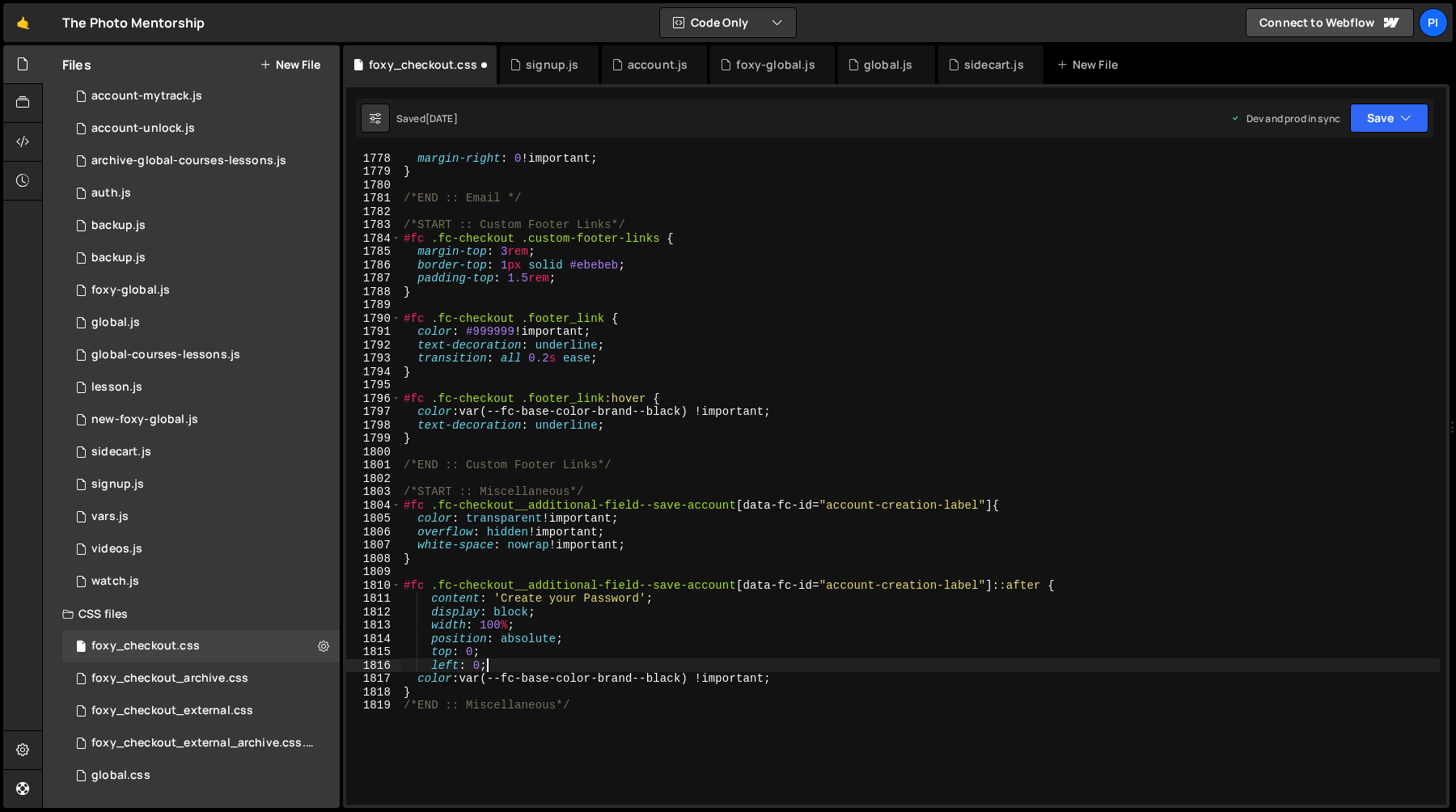
click at [505, 596] on div "margin-right : 0 !important ; } /*END :: Email */ /*START :: Custom Footer Link…" at bounding box center [920, 491] width 1039 height 679
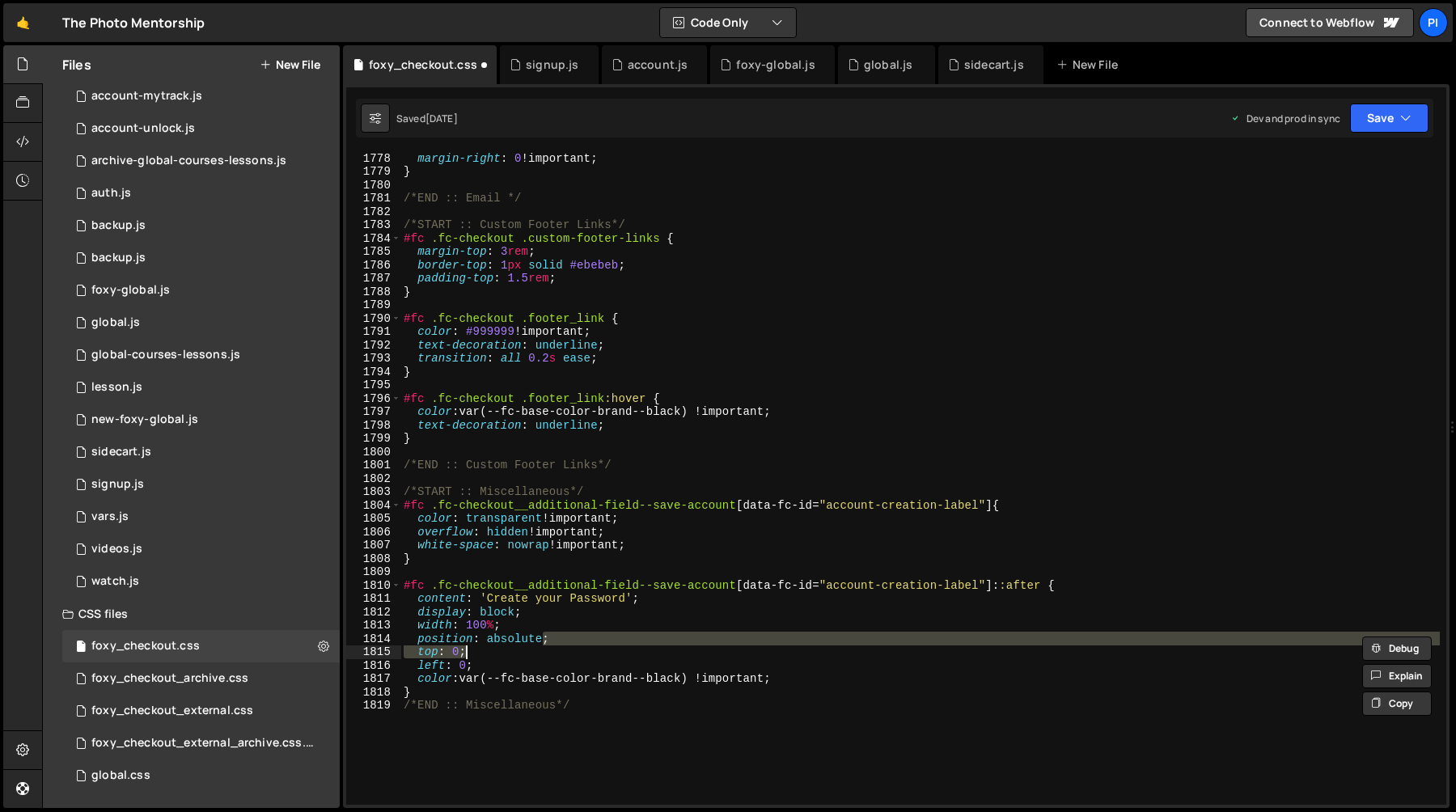
click at [542, 646] on div "margin-right : 0 !important ; } /*END :: Email */ /*START :: Custom Footer Link…" at bounding box center [920, 491] width 1039 height 679
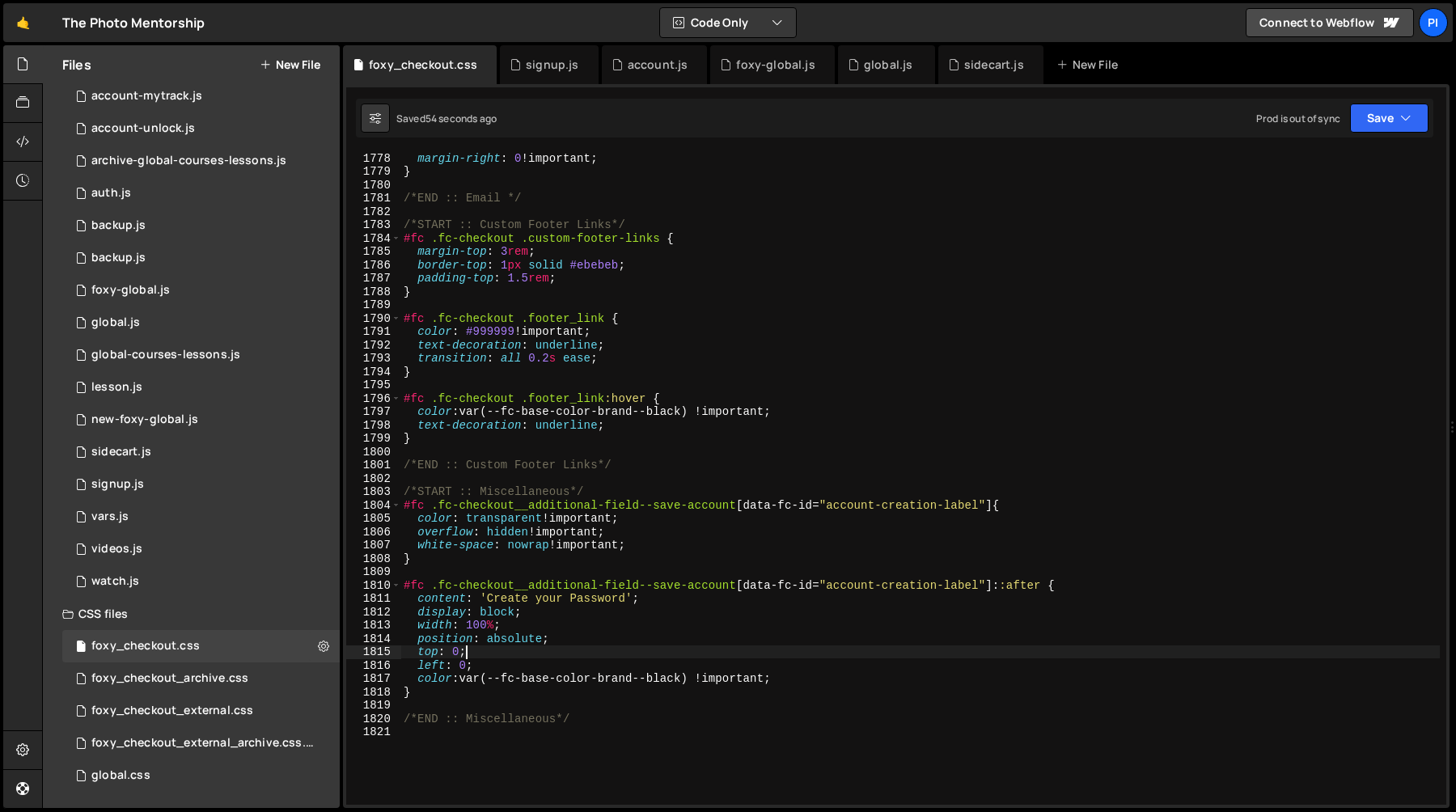
click at [1003, 508] on div "margin-right : 0 !important ; } /*END :: Email */ /*START :: Custom Footer Link…" at bounding box center [920, 491] width 1039 height 679
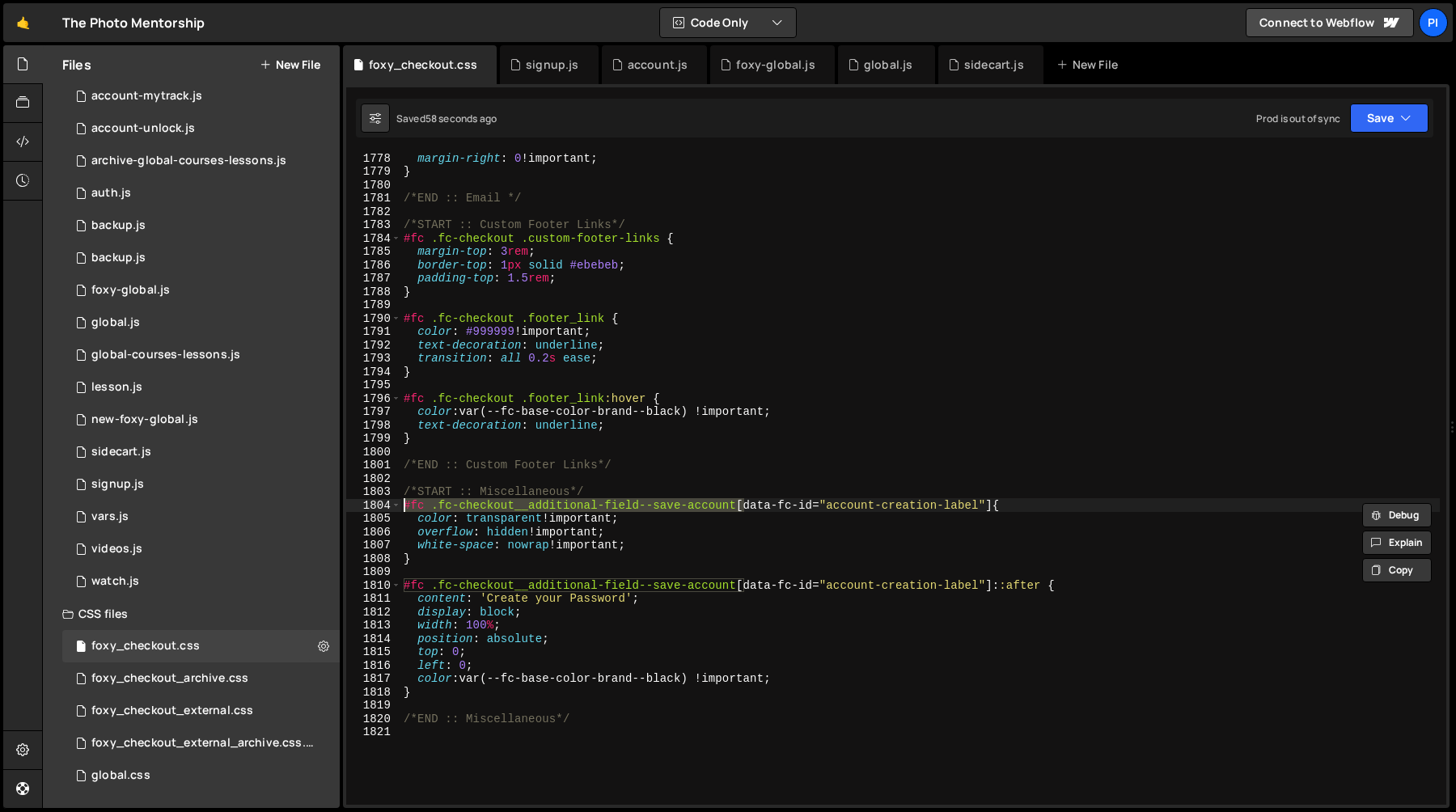
paste textarea "#fc-main #fc-additional-fields [data-fc-container="account-creation"] .fc-check…"
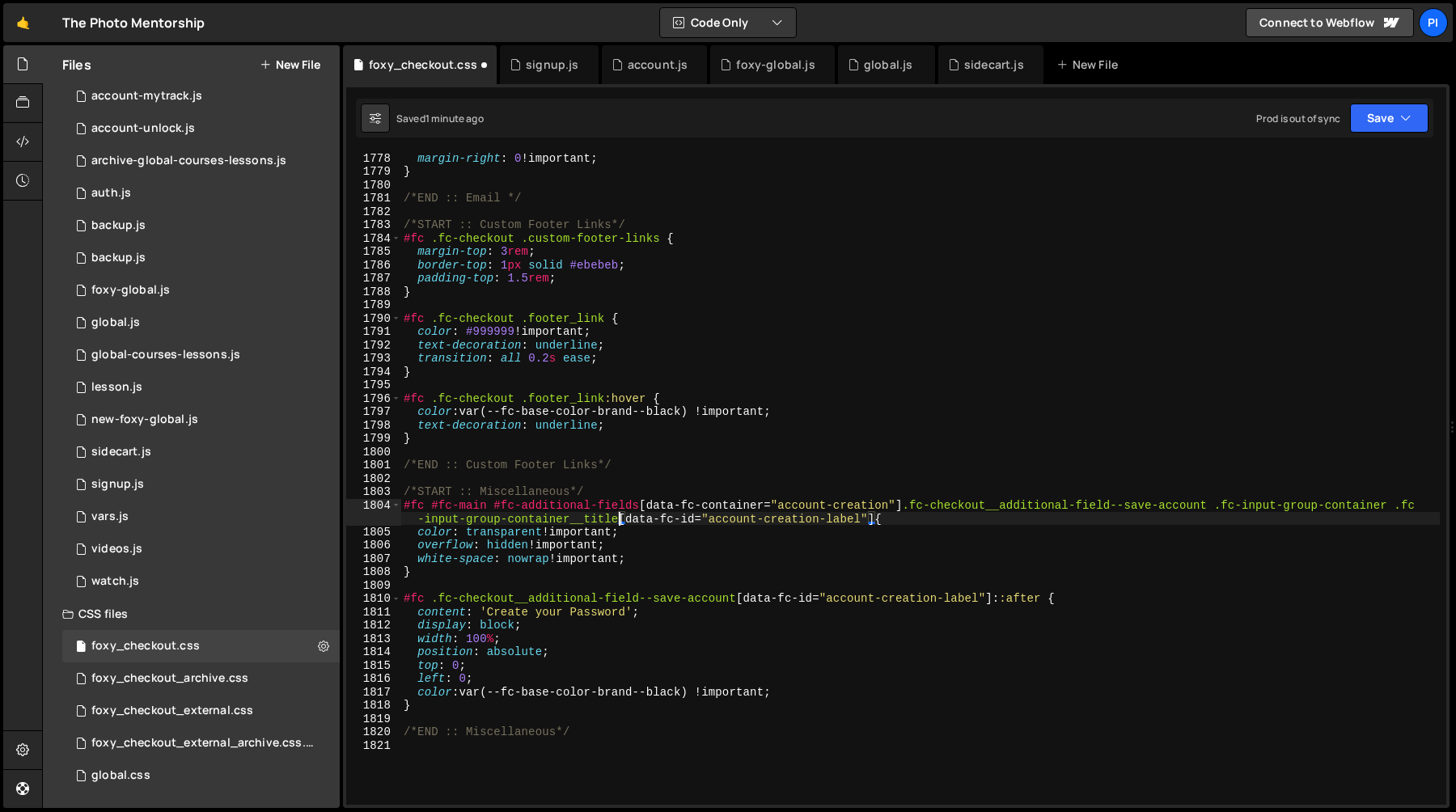
click at [743, 602] on div "margin-right : 0 !important ; } /*END :: Email */ /*START :: Custom Footer Link…" at bounding box center [920, 491] width 1039 height 679
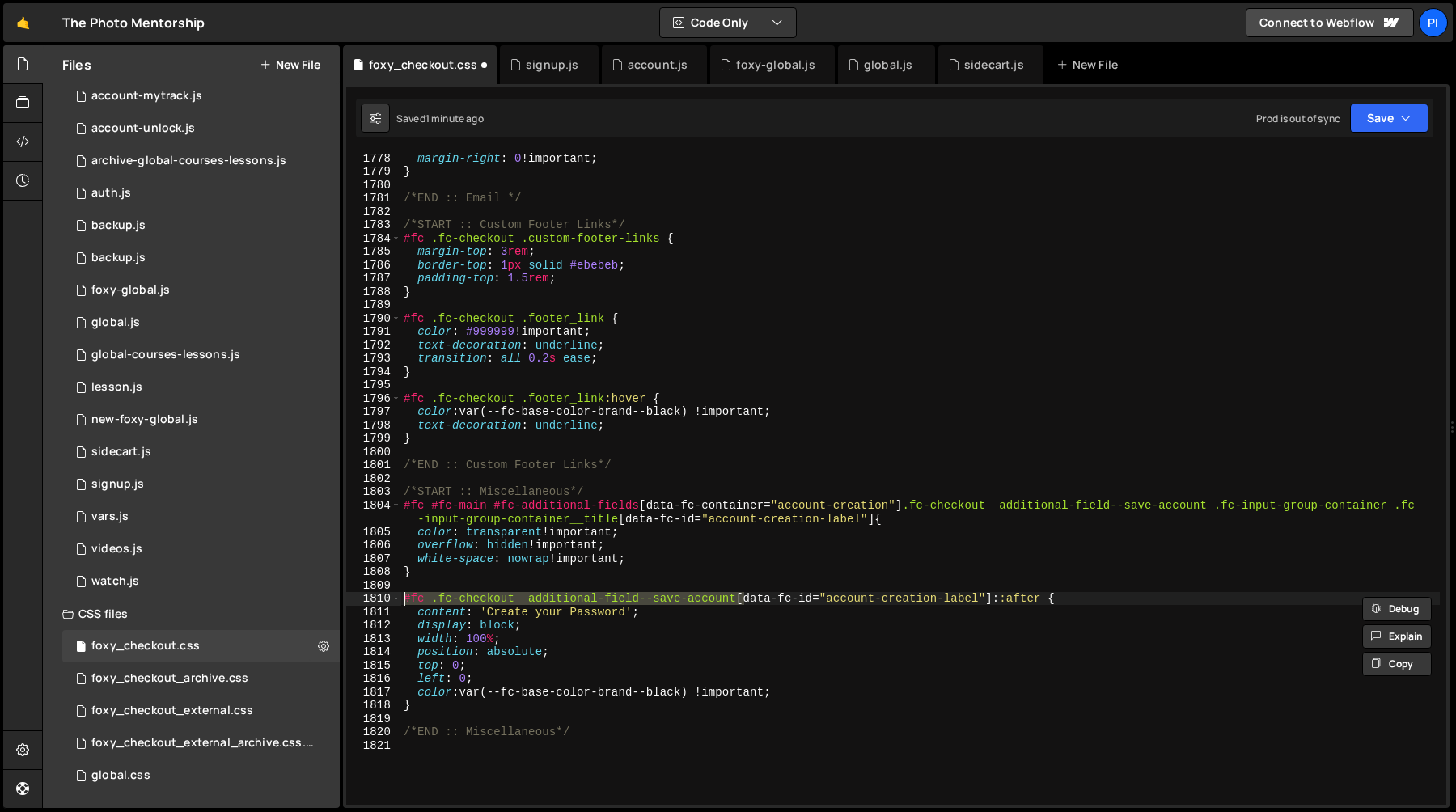
paste textarea "#fc-main #fc-additional-fields [data-fc-container="account-creation"] .fc-check…"
type textarea "#fc #fc-main #fc-additional-fields [data-fc-container="account-creation"] .fc-c…"
